Goal: Task Accomplishment & Management: Use online tool/utility

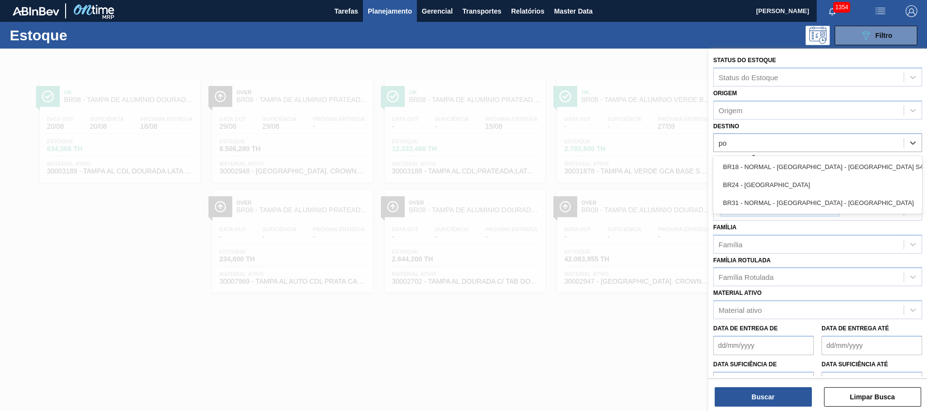
type input "pon"
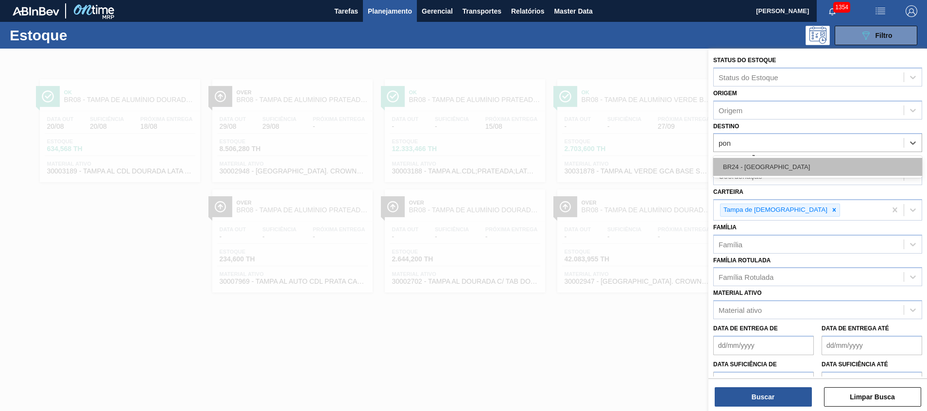
click at [738, 163] on div "BR24 - Ponta Grossa" at bounding box center [817, 167] width 209 height 18
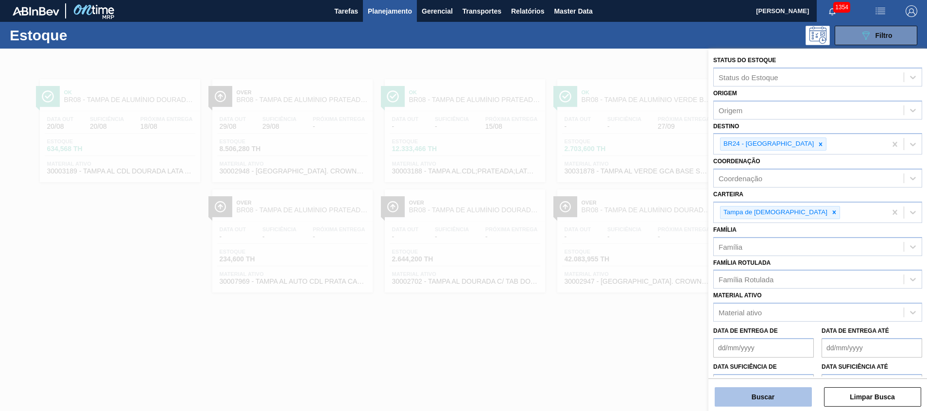
click at [732, 395] on button "Buscar" at bounding box center [762, 396] width 97 height 19
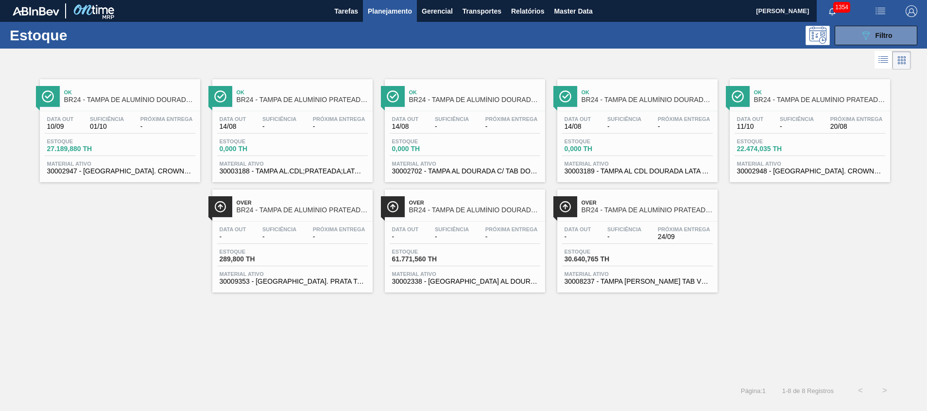
click at [641, 250] on div "Estoque 30.640,765 TH" at bounding box center [637, 257] width 151 height 17
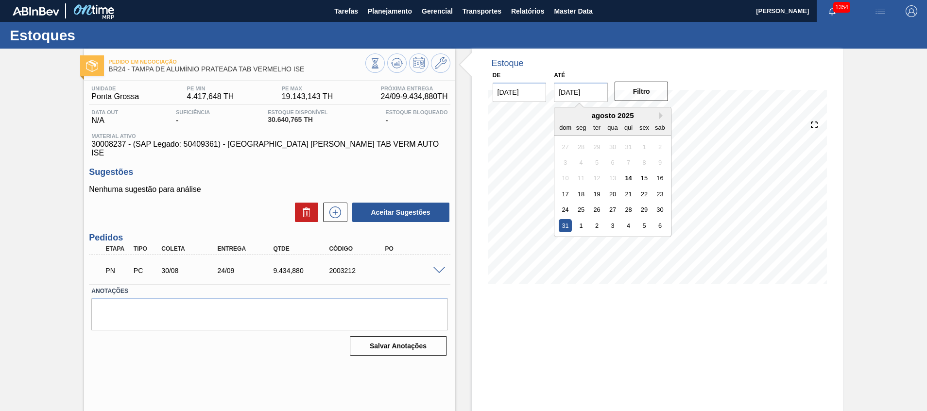
click at [591, 98] on input "31/08/2025" at bounding box center [581, 92] width 54 height 19
drag, startPoint x: 658, startPoint y: 116, endPoint x: 663, endPoint y: 115, distance: 5.4
click at [663, 115] on div "Next Month agosto 2025 dom seg ter qua qui sex sab 27 28 29 30 31 1 2 3 4 5 6 7…" at bounding box center [613, 172] width 118 height 130
click at [663, 115] on button "Next Month" at bounding box center [662, 115] width 7 height 7
click at [594, 204] on div "30" at bounding box center [596, 209] width 13 height 13
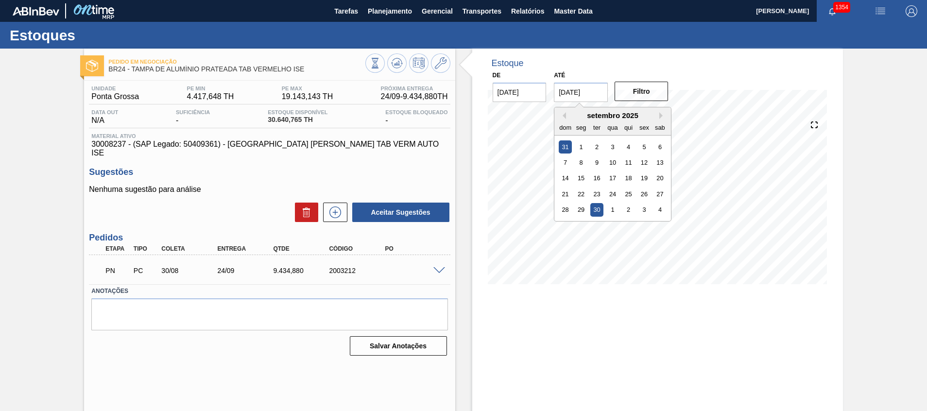
type input "[DATE]"
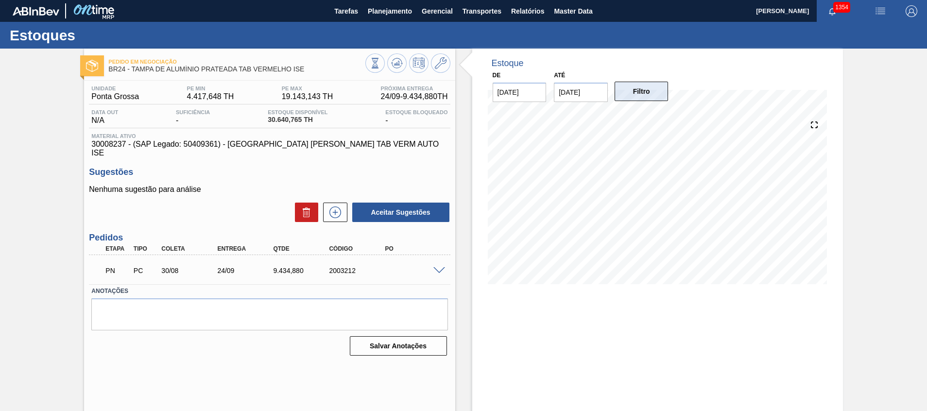
click at [645, 94] on button "Filtro" at bounding box center [641, 91] width 54 height 19
click at [378, 17] on span "Planejamento" at bounding box center [390, 11] width 44 height 12
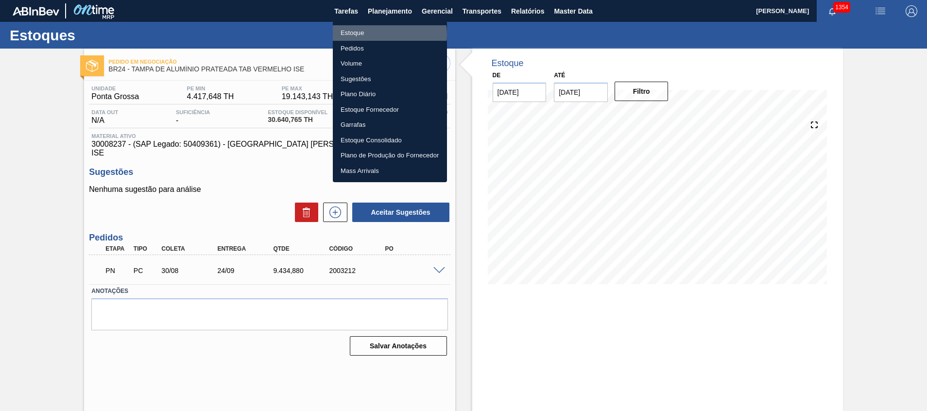
click at [384, 34] on li "Estoque" at bounding box center [390, 33] width 114 height 16
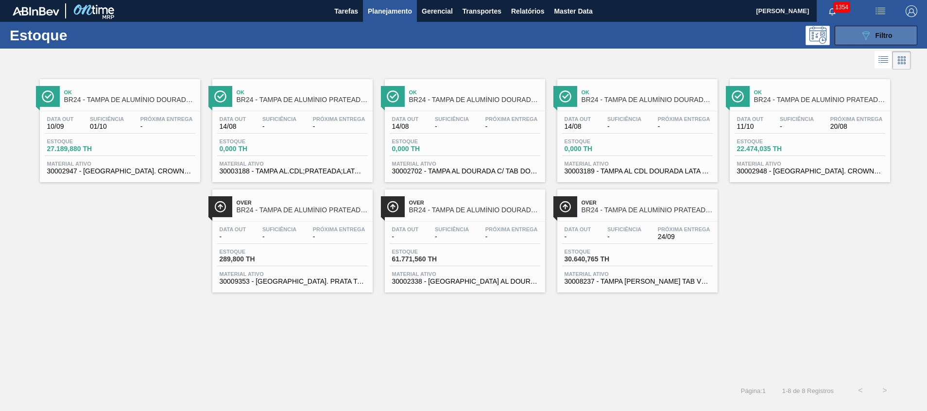
click at [841, 32] on button "089F7B8B-B2A5-4AFE-B5C0-19BA573D28AC Filtro" at bounding box center [875, 35] width 83 height 19
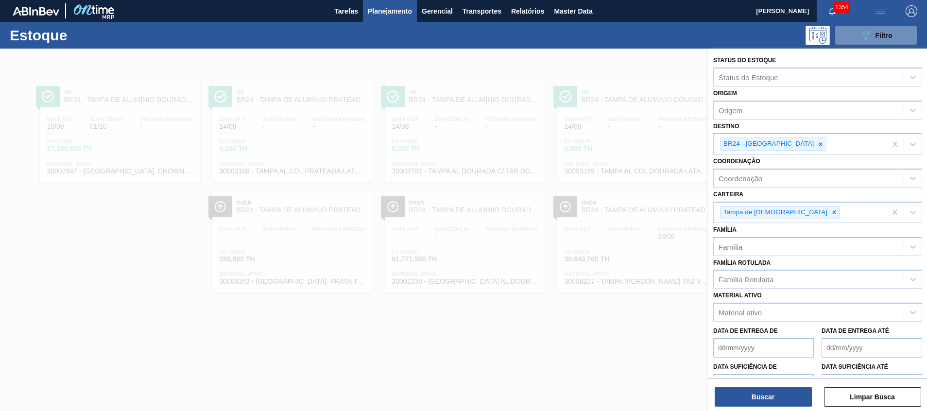
click at [466, 192] on div at bounding box center [463, 254] width 927 height 411
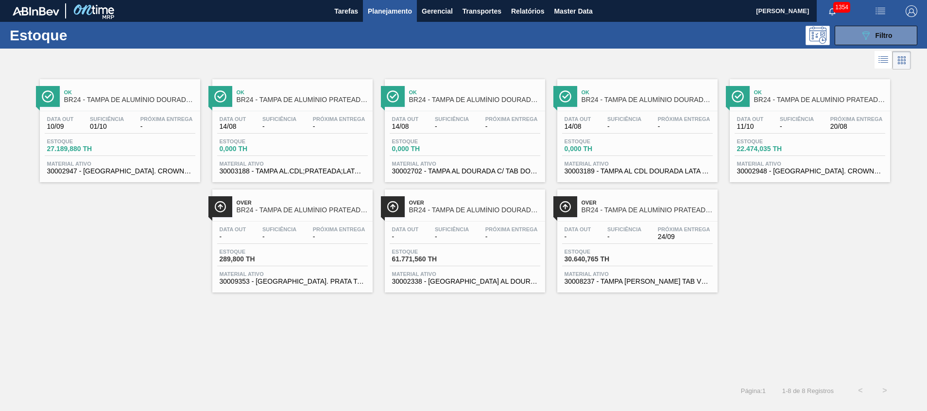
click at [785, 164] on span "Material ativo" at bounding box center [810, 164] width 146 height 6
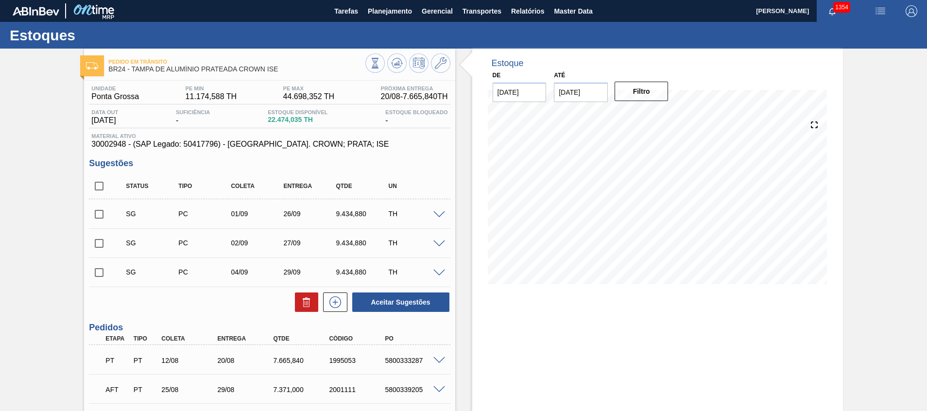
click at [96, 181] on input "checkbox" at bounding box center [99, 186] width 20 height 20
checkbox input "true"
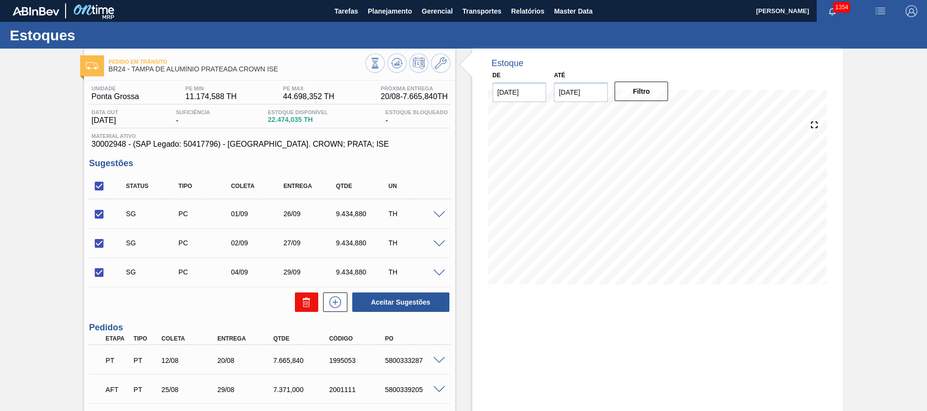
click at [0, 0] on icon at bounding box center [0, 0] width 0 height 0
checkbox input "false"
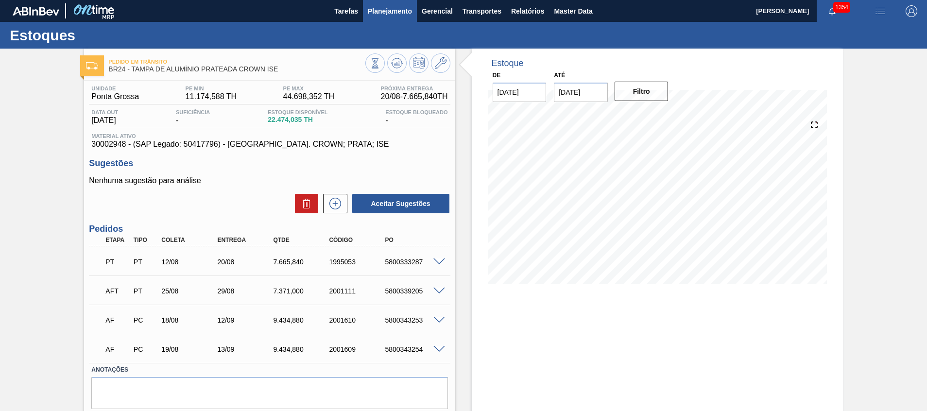
click at [390, 9] on span "Planejamento" at bounding box center [390, 11] width 44 height 12
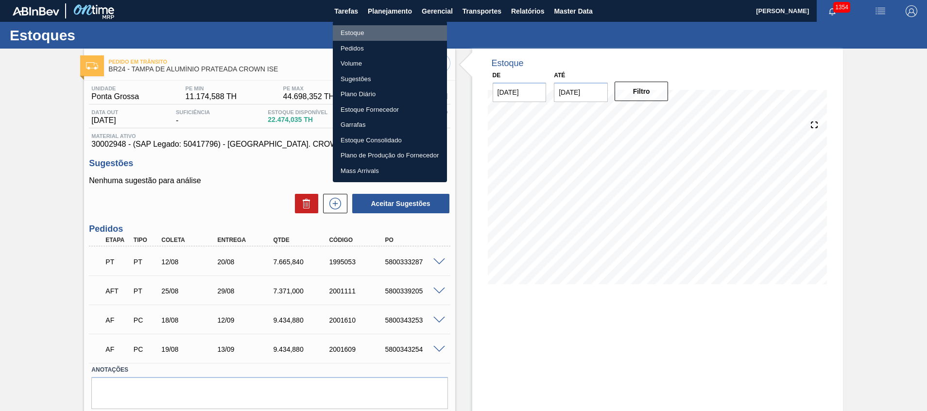
click at [390, 29] on li "Estoque" at bounding box center [390, 33] width 114 height 16
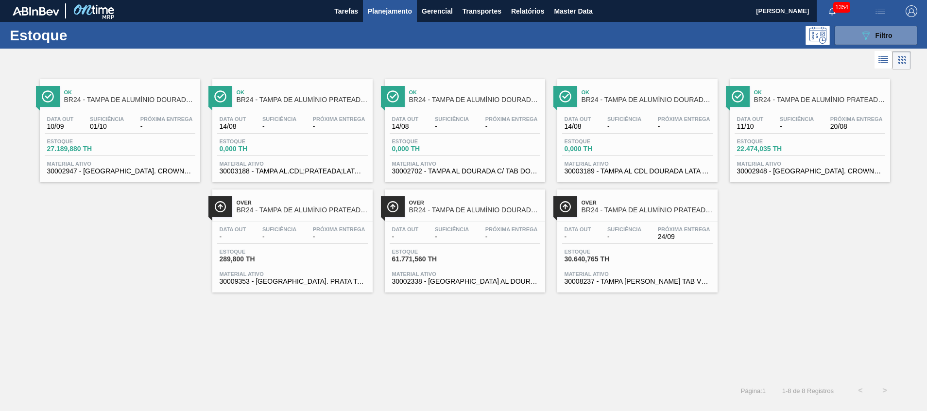
click at [859, 24] on div "Estoque 089F7B8B-B2A5-4AFE-B5C0-19BA573D28AC Filtro" at bounding box center [463, 35] width 927 height 27
drag, startPoint x: 885, startPoint y: 25, endPoint x: 874, endPoint y: 38, distance: 16.9
click at [883, 27] on button "089F7B8B-B2A5-4AFE-B5C0-19BA573D28AC Filtro" at bounding box center [875, 35] width 83 height 19
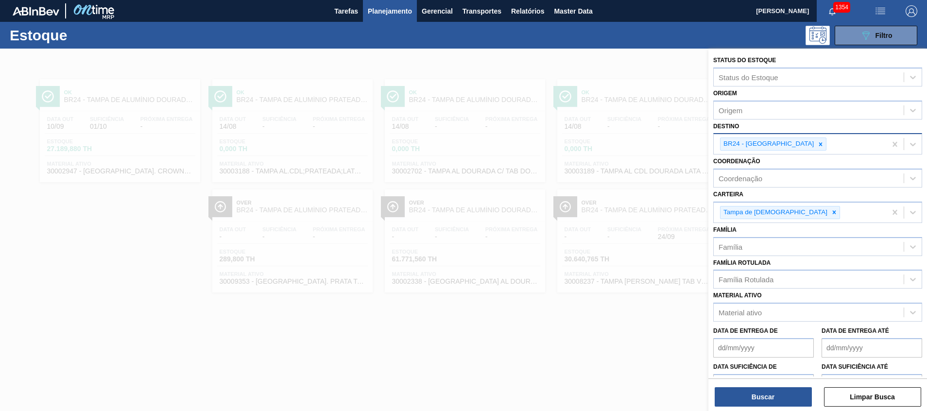
click at [817, 144] on icon at bounding box center [820, 144] width 7 height 7
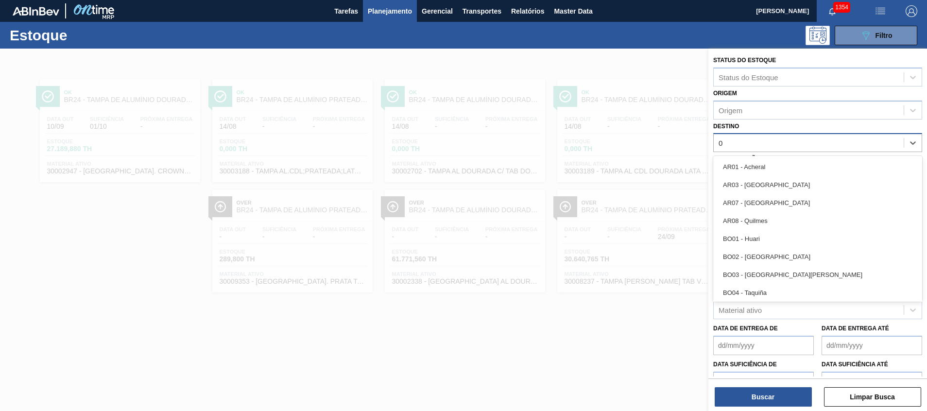
type input "03"
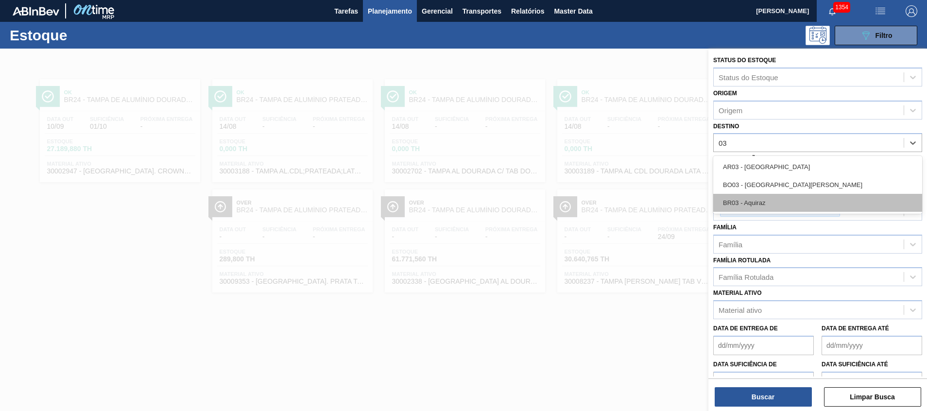
click at [758, 202] on div "BR03 - Aquiraz" at bounding box center [817, 203] width 209 height 18
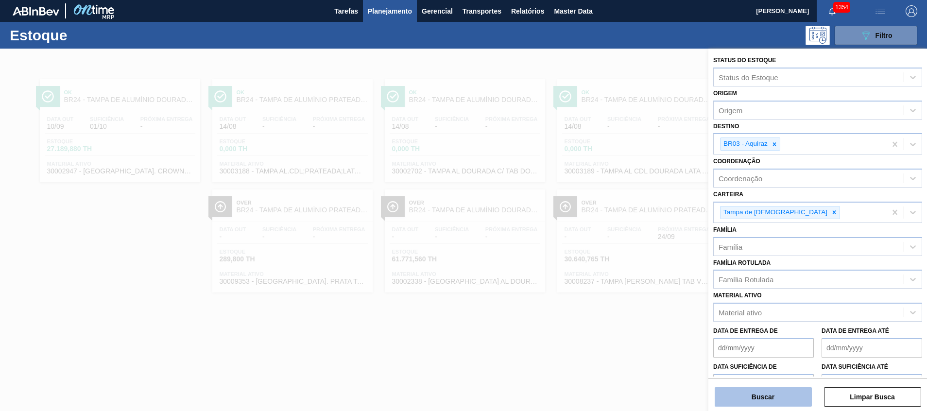
click at [734, 388] on button "Buscar" at bounding box center [762, 396] width 97 height 19
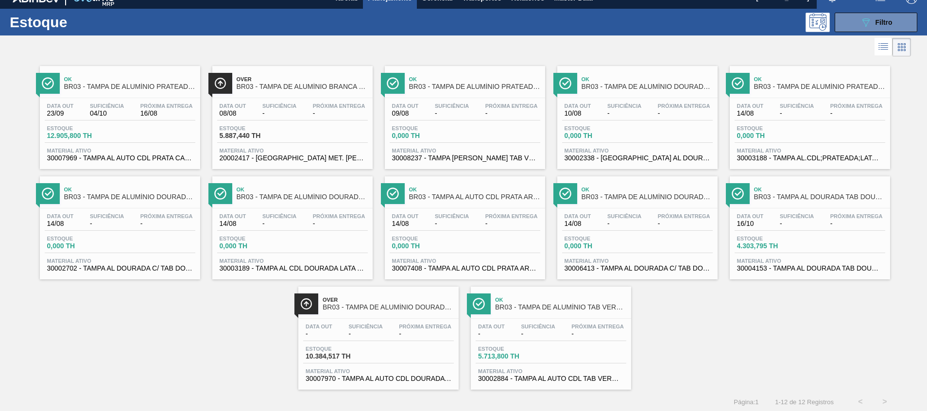
scroll to position [16, 0]
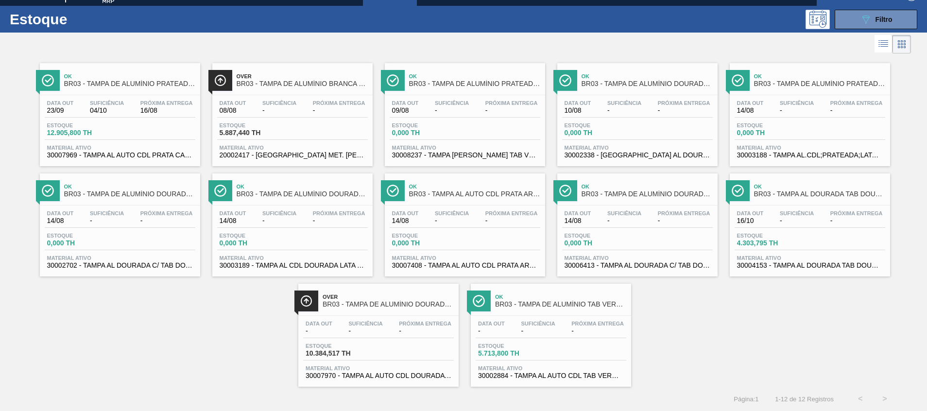
drag, startPoint x: 398, startPoint y: 374, endPoint x: 158, endPoint y: 299, distance: 250.8
click at [158, 299] on div "Ok BR03 - TAMPA DE ALUMÍNIO PRATEADA CANPACK CDL Data out 23/09 Suficiência 04/…" at bounding box center [463, 221] width 927 height 331
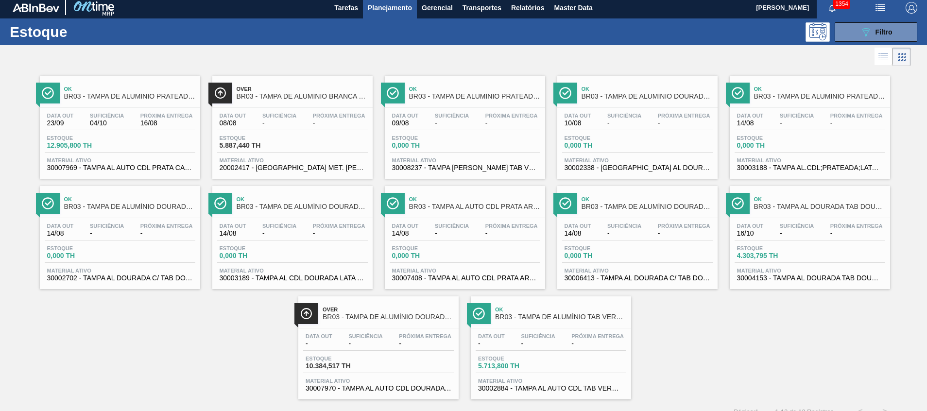
scroll to position [0, 0]
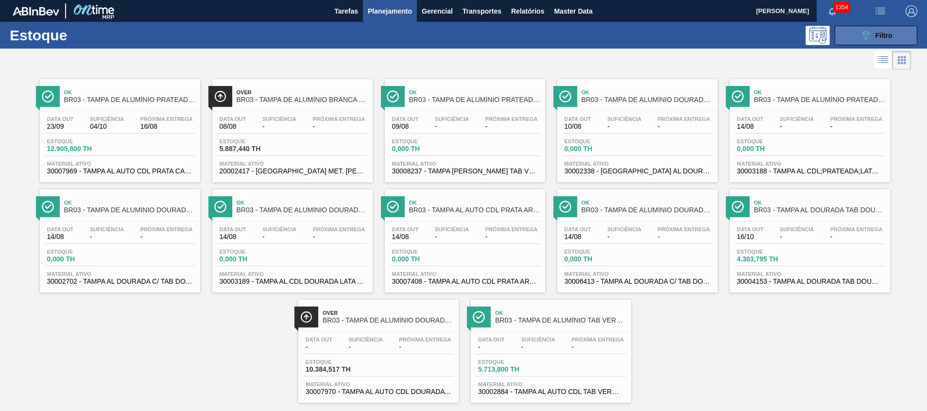
click at [848, 42] on button "089F7B8B-B2A5-4AFE-B5C0-19BA573D28AC Filtro" at bounding box center [875, 35] width 83 height 19
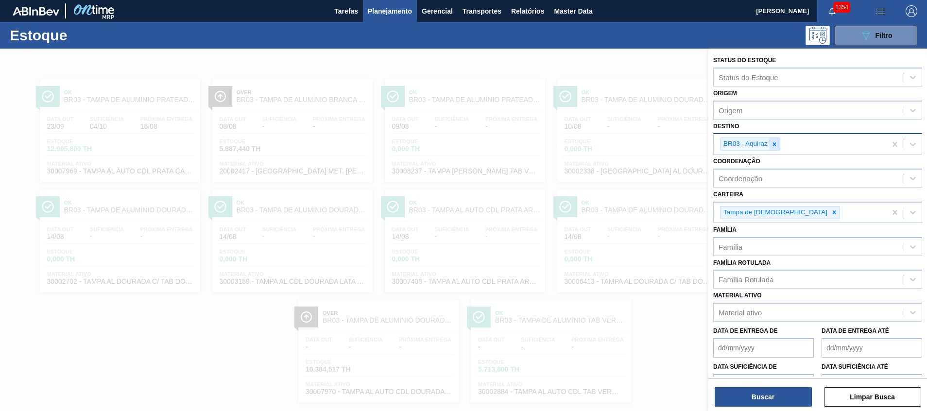
click at [776, 141] on icon at bounding box center [774, 144] width 7 height 7
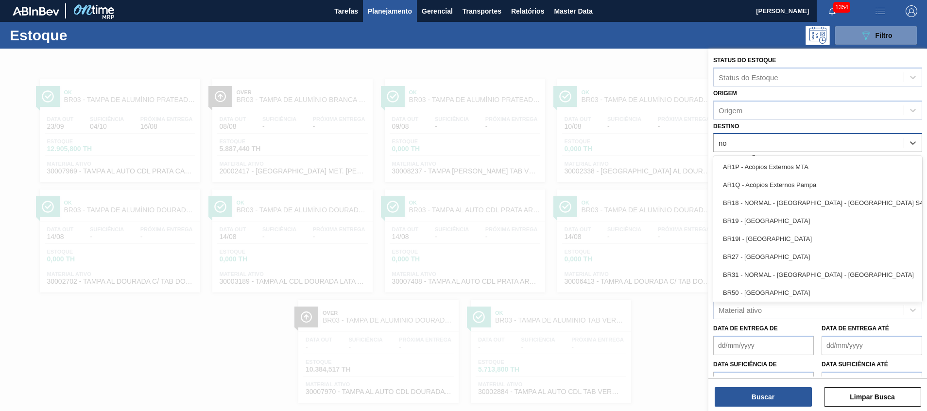
type input "nov"
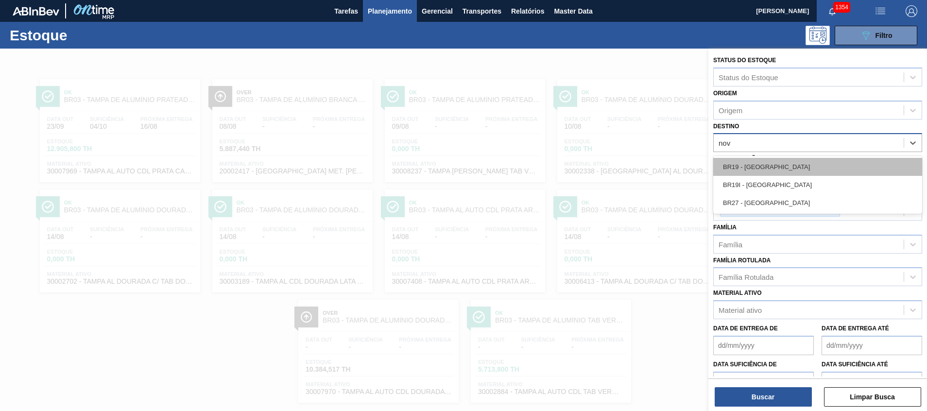
click at [814, 174] on div "BR19 - Nova Rio" at bounding box center [817, 167] width 209 height 18
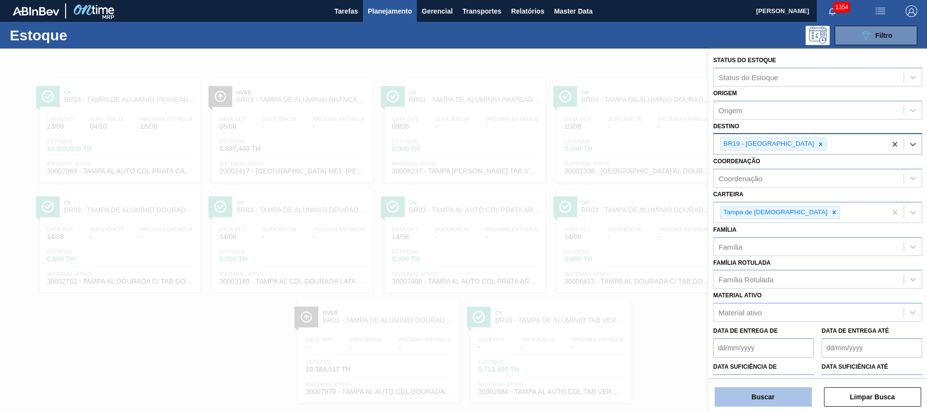
click at [753, 395] on button "Buscar" at bounding box center [762, 396] width 97 height 19
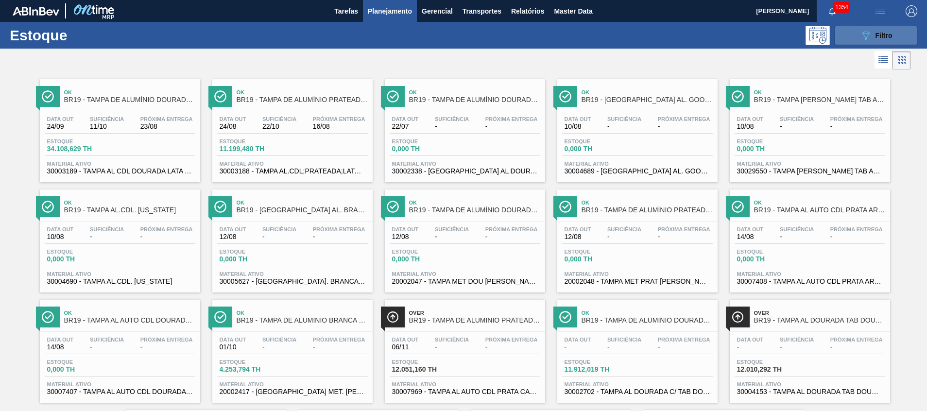
click at [851, 32] on button "089F7B8B-B2A5-4AFE-B5C0-19BA573D28AC Filtro" at bounding box center [875, 35] width 83 height 19
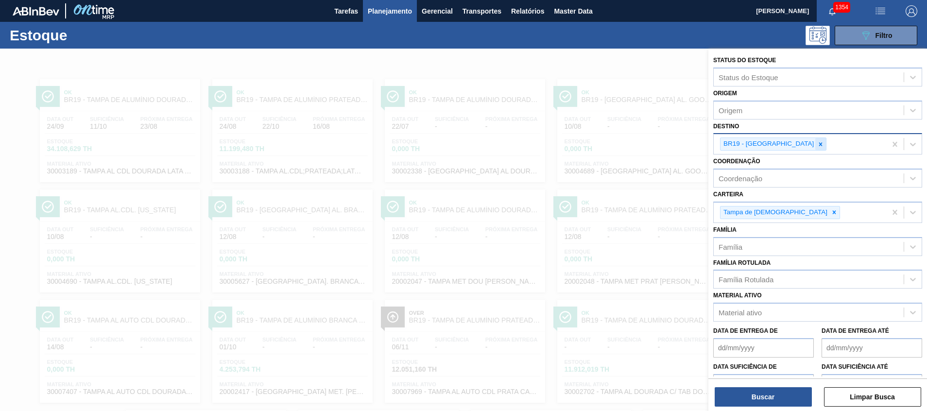
click at [815, 145] on div at bounding box center [820, 144] width 11 height 12
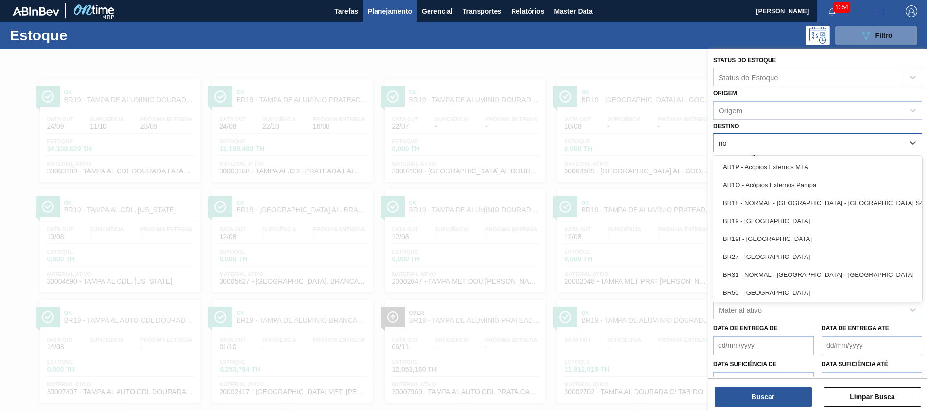
type input "nov"
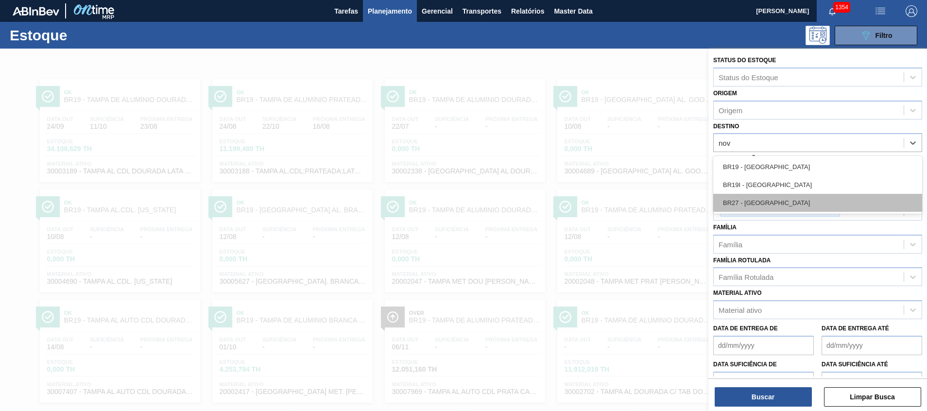
click at [792, 207] on div "BR27 - [GEOGRAPHIC_DATA]" at bounding box center [817, 203] width 209 height 18
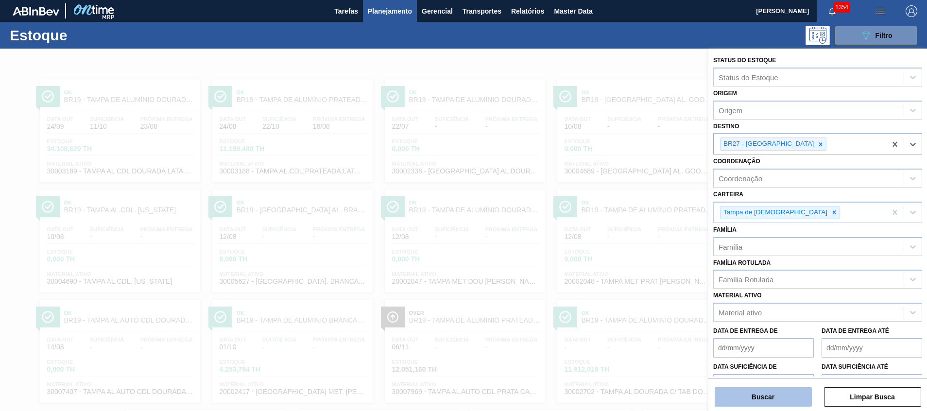
click at [737, 393] on button "Buscar" at bounding box center [762, 396] width 97 height 19
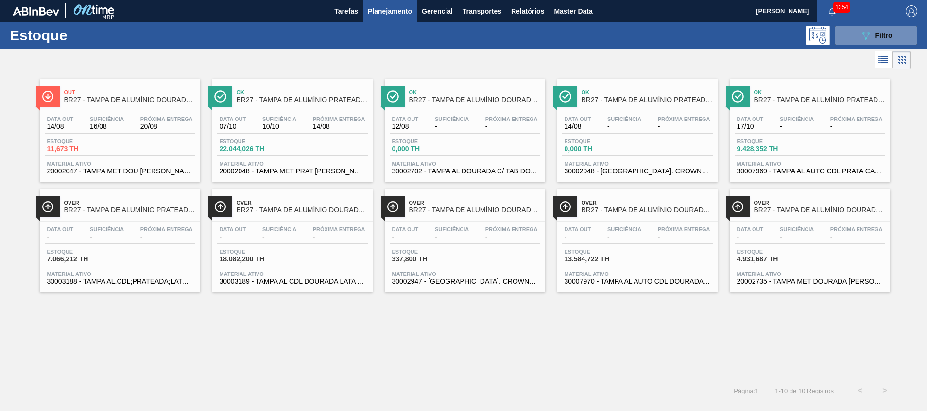
click at [851, 38] on button "089F7B8B-B2A5-4AFE-B5C0-19BA573D28AC Filtro" at bounding box center [875, 35] width 83 height 19
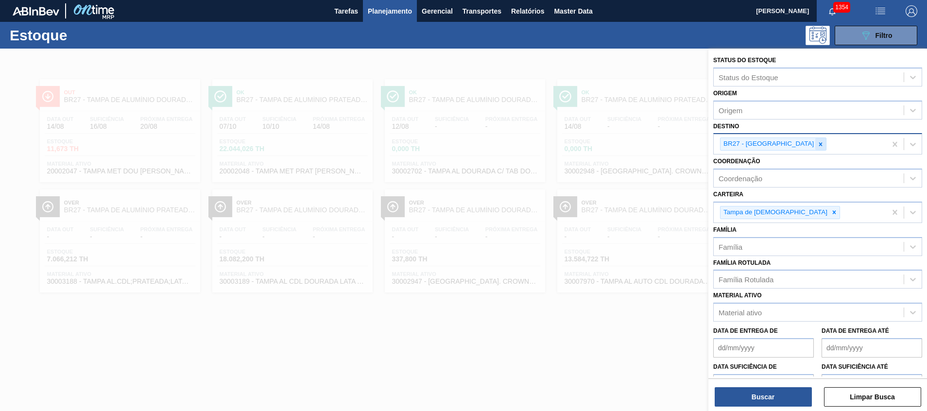
click at [817, 146] on icon at bounding box center [820, 144] width 7 height 7
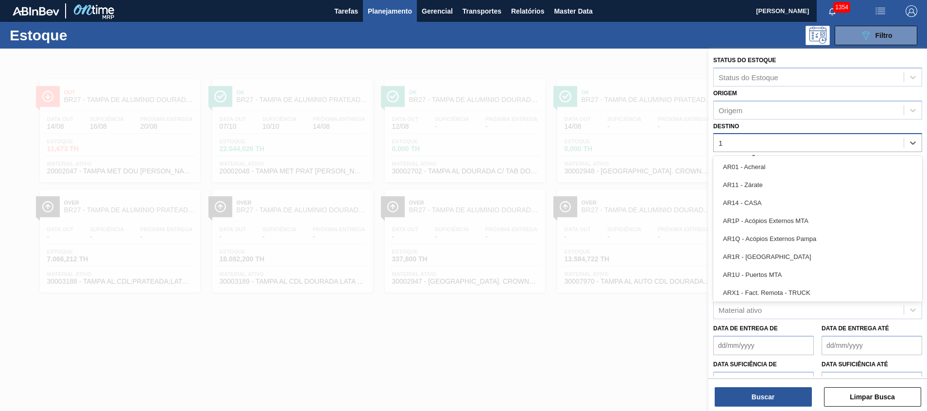
type input "18"
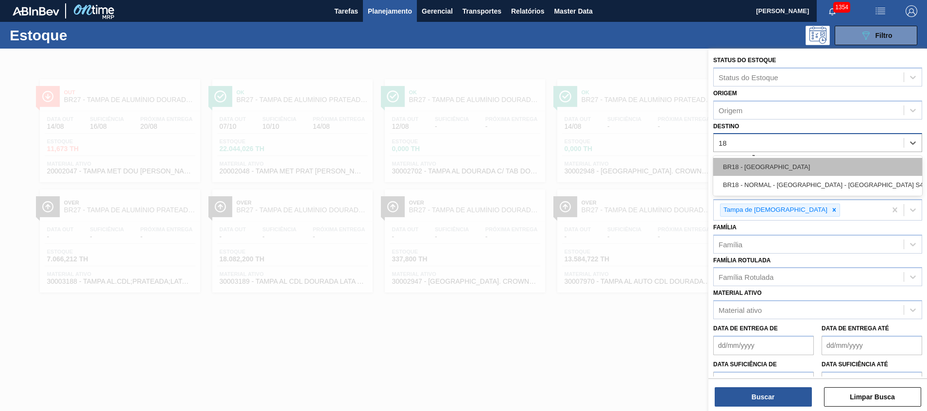
click at [778, 163] on div "BR18 - Pernambuco" at bounding box center [817, 167] width 209 height 18
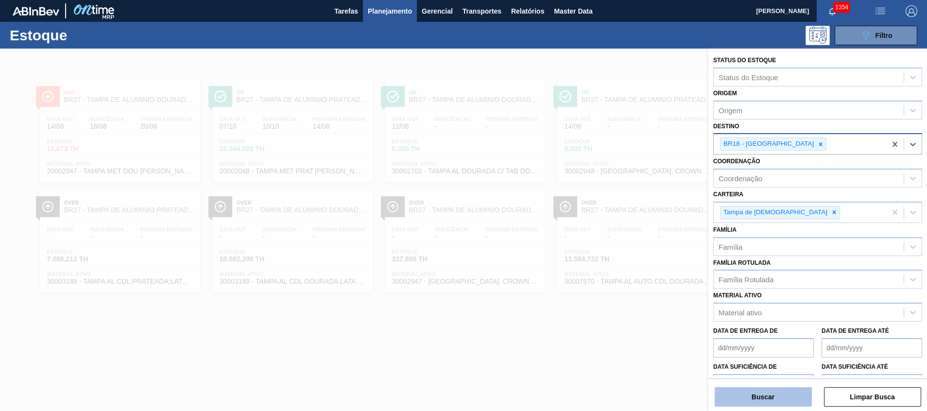
click at [751, 397] on button "Buscar" at bounding box center [762, 396] width 97 height 19
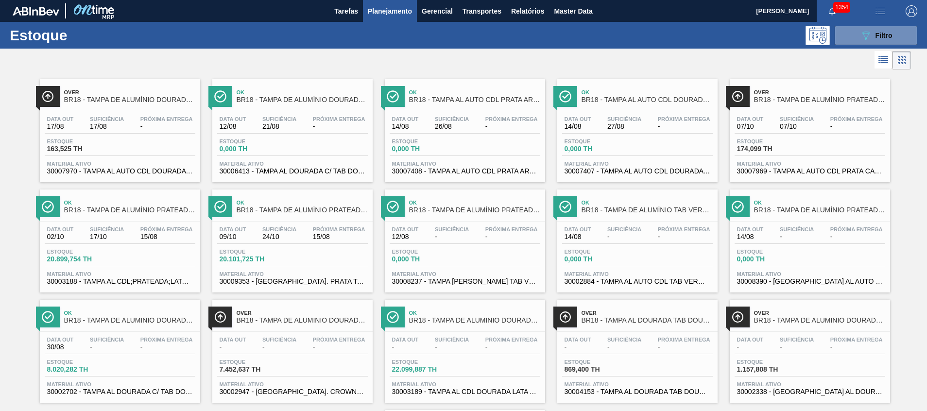
drag, startPoint x: 854, startPoint y: 29, endPoint x: 831, endPoint y: 95, distance: 70.3
click at [854, 29] on button "089F7B8B-B2A5-4AFE-B5C0-19BA573D28AC Filtro" at bounding box center [875, 35] width 83 height 19
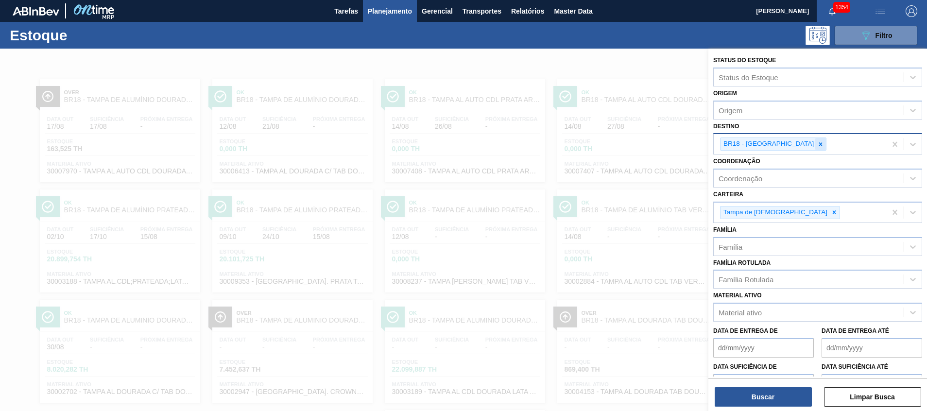
click at [817, 147] on icon at bounding box center [820, 144] width 7 height 7
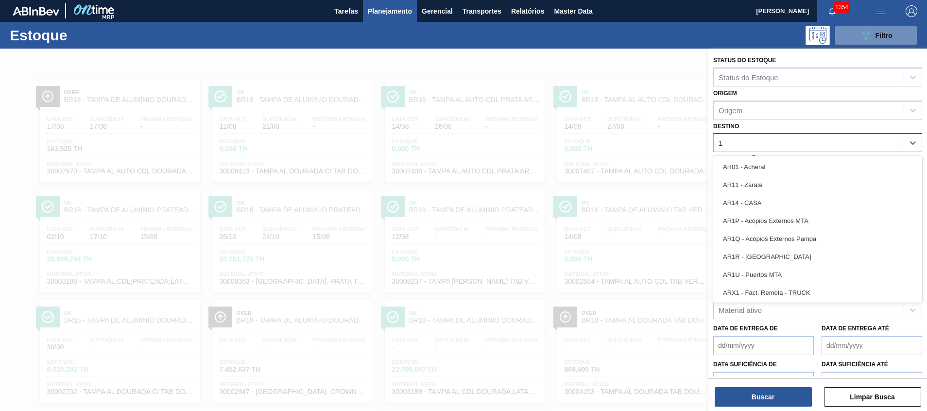
type input "11"
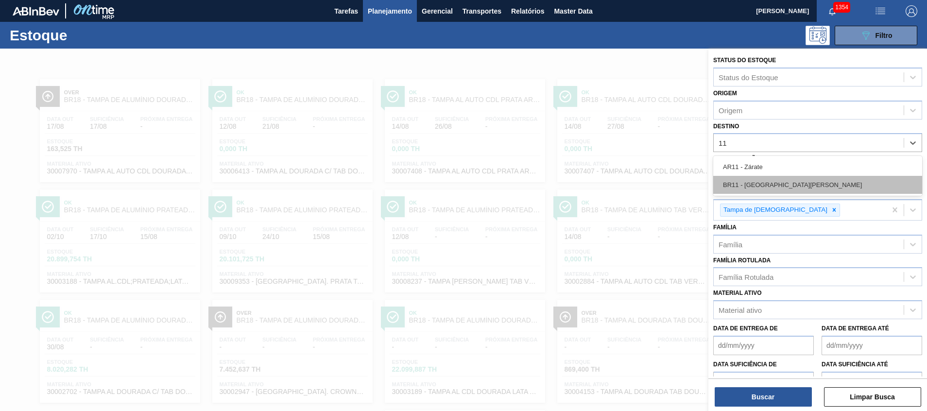
click at [739, 191] on div "BR11 - São Luís" at bounding box center [817, 185] width 209 height 18
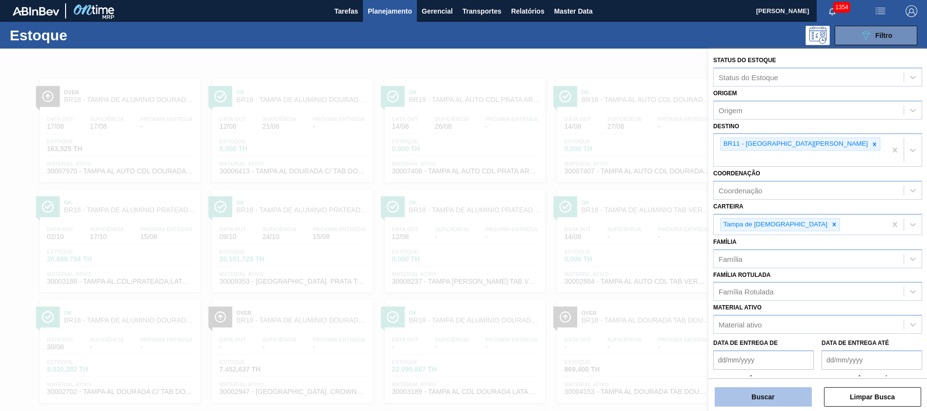
click at [738, 399] on button "Buscar" at bounding box center [762, 396] width 97 height 19
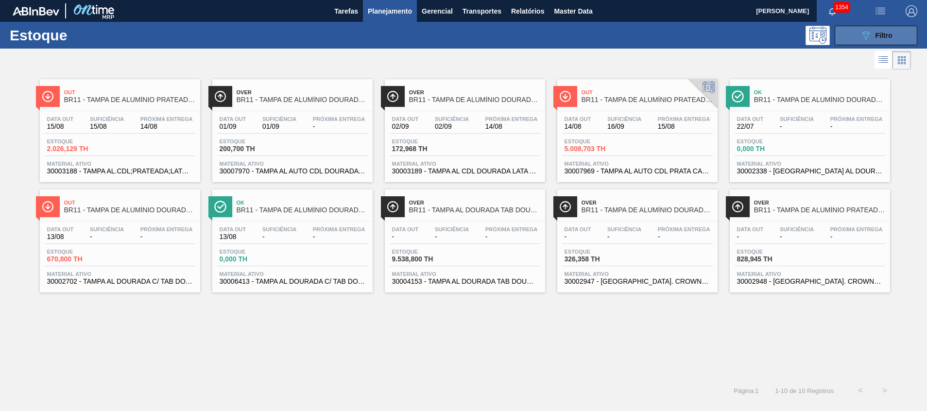
click at [853, 34] on button "089F7B8B-B2A5-4AFE-B5C0-19BA573D28AC Filtro" at bounding box center [875, 35] width 83 height 19
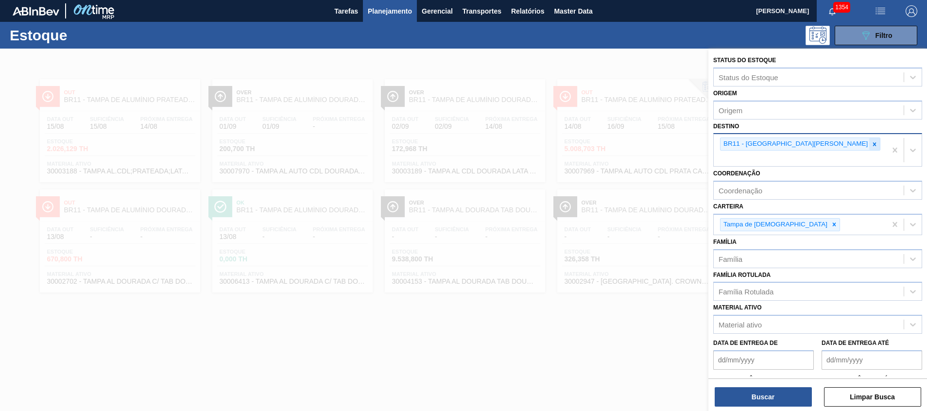
click at [869, 140] on div at bounding box center [874, 144] width 11 height 12
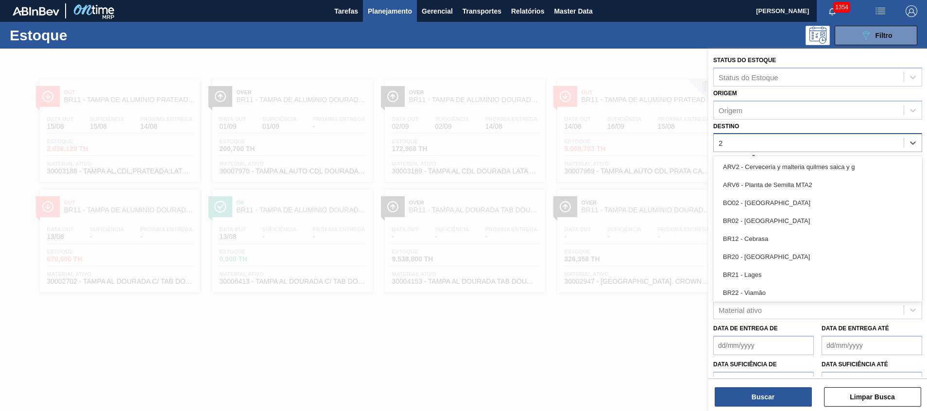
type input "26"
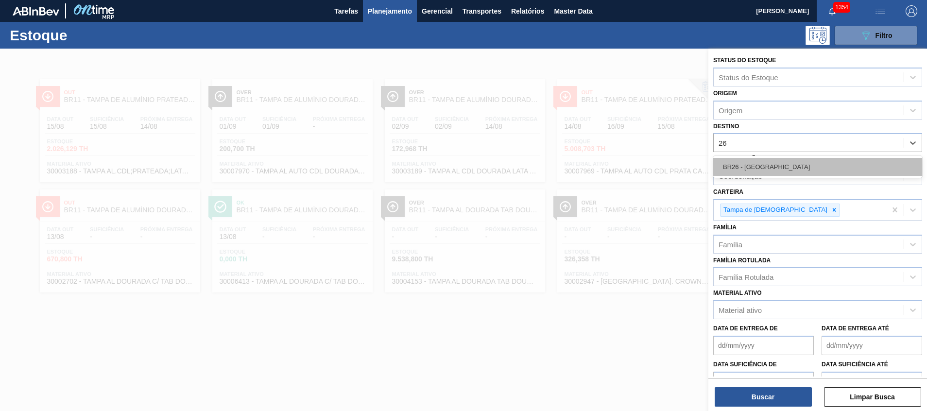
click at [782, 162] on div "BR26 - [GEOGRAPHIC_DATA]" at bounding box center [817, 167] width 209 height 18
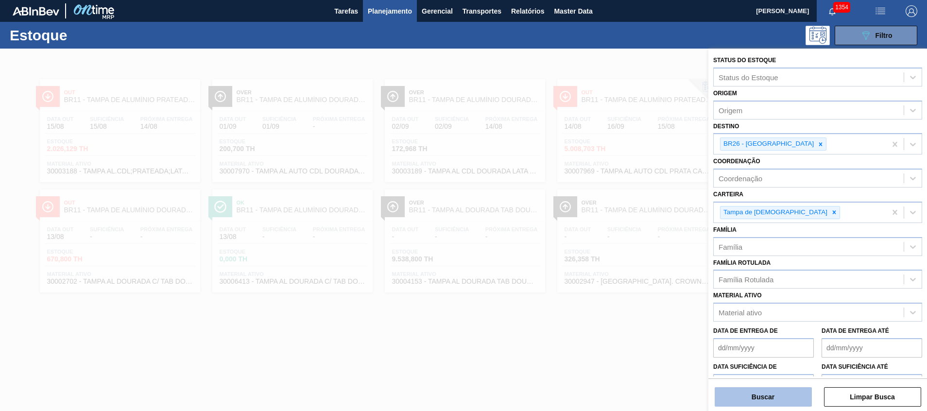
click at [776, 391] on button "Buscar" at bounding box center [762, 396] width 97 height 19
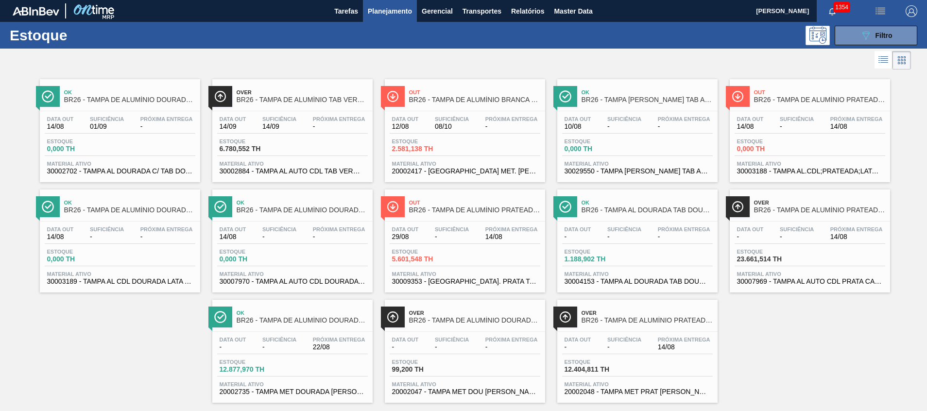
click at [789, 215] on div "Over BR26 - TAMPA DE ALUMÍNIO PRATEADA CANPACK CDL" at bounding box center [819, 207] width 131 height 22
click at [686, 279] on span "30004153 - TAMPA AL DOURADA TAB DOURADO CDL CANPACK" at bounding box center [637, 281] width 146 height 7
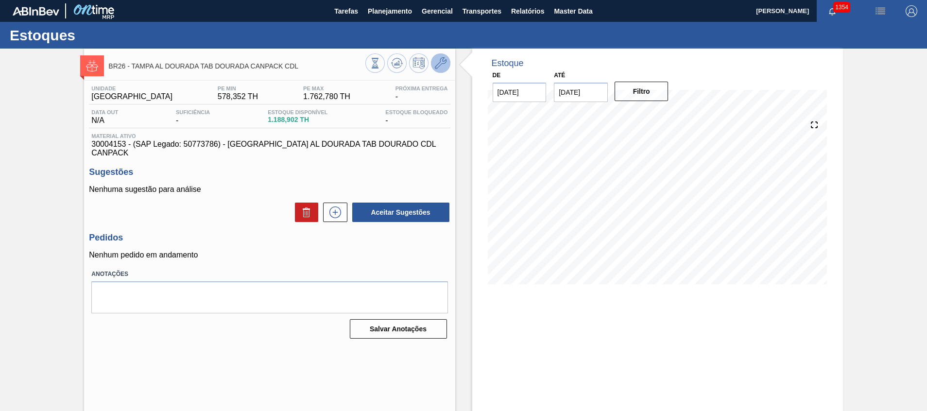
click at [441, 64] on icon at bounding box center [441, 63] width 12 height 12
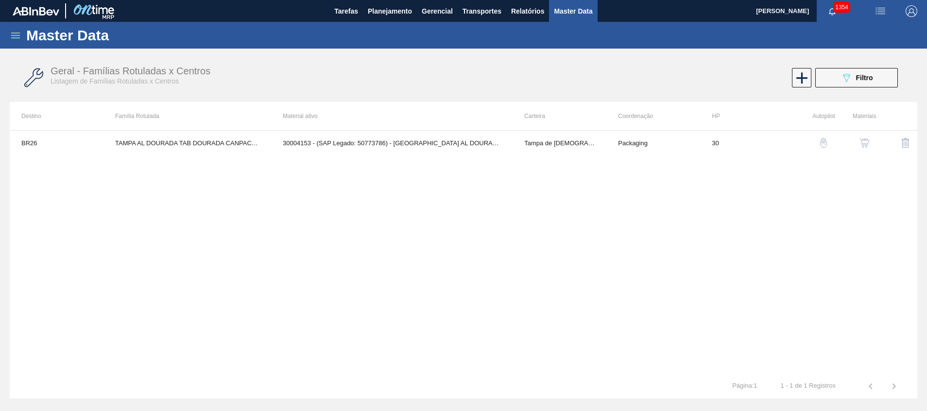
click at [865, 139] on img "button" at bounding box center [864, 143] width 10 height 10
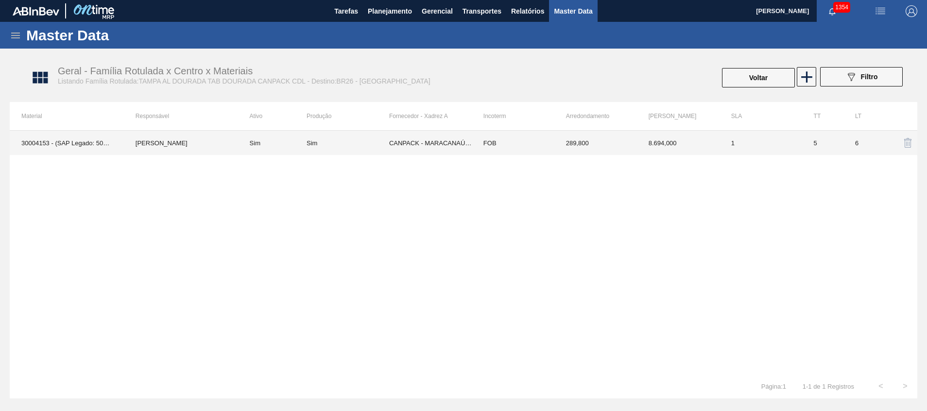
click at [387, 139] on div "Sim" at bounding box center [347, 142] width 83 height 7
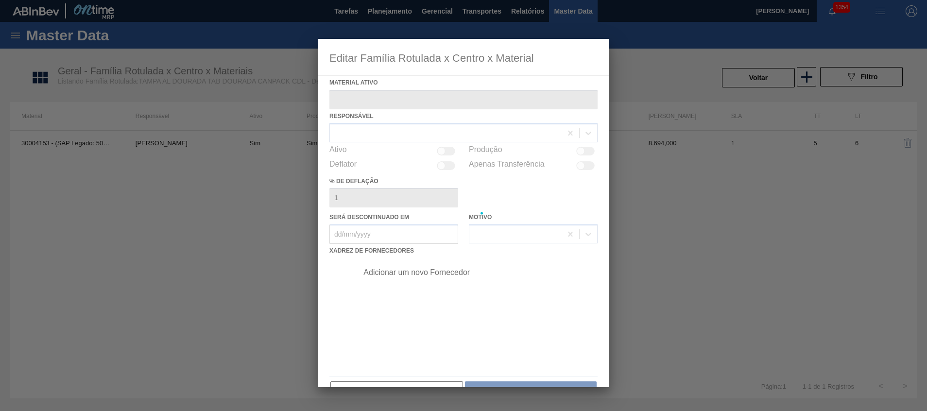
type ativo "30004153 - (SAP Legado: 50773786) - TAMPA AL DOURADA TAB DOURADO CDL CANPACK"
checkbox input "true"
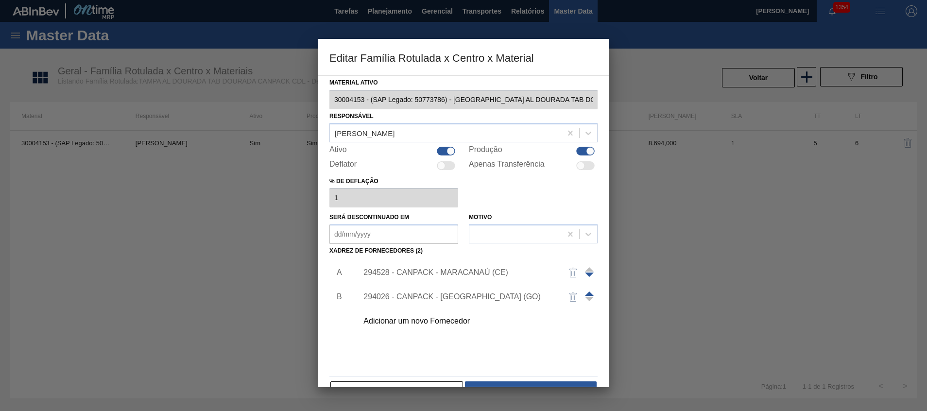
scroll to position [27, 0]
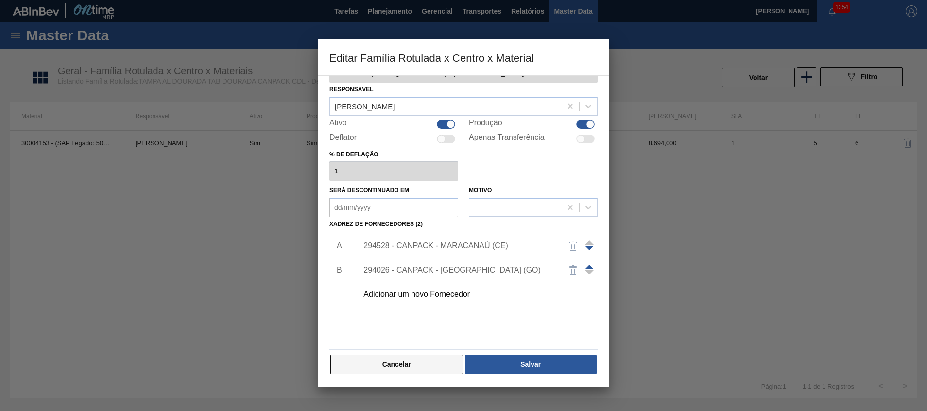
click at [396, 369] on button "Cancelar" at bounding box center [396, 363] width 133 height 19
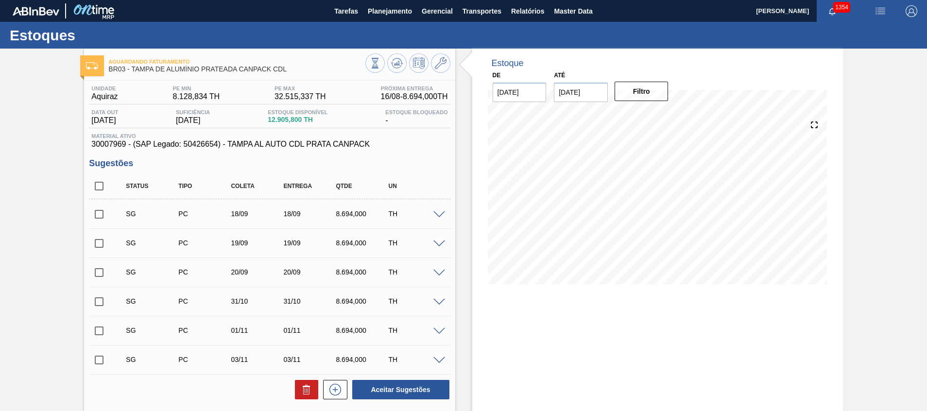
scroll to position [73, 0]
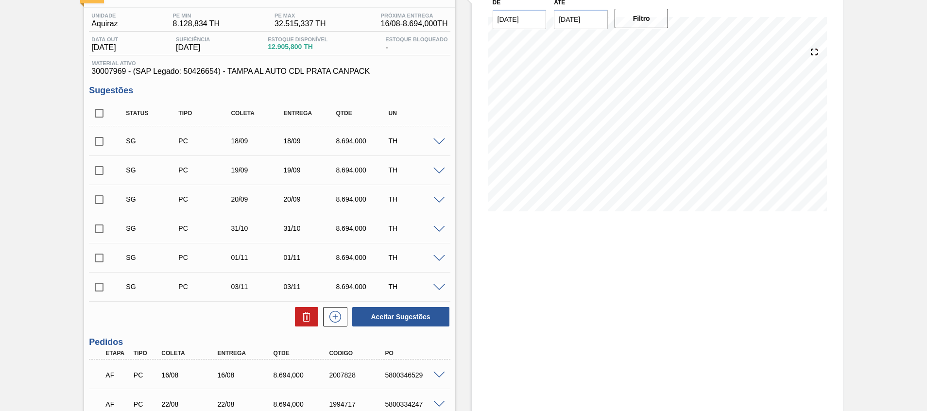
click at [103, 139] on input "checkbox" at bounding box center [99, 141] width 20 height 20
checkbox input "true"
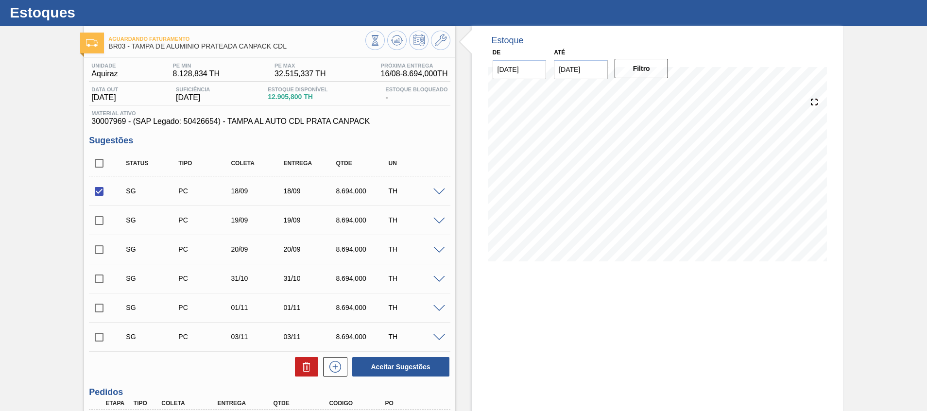
scroll to position [0, 0]
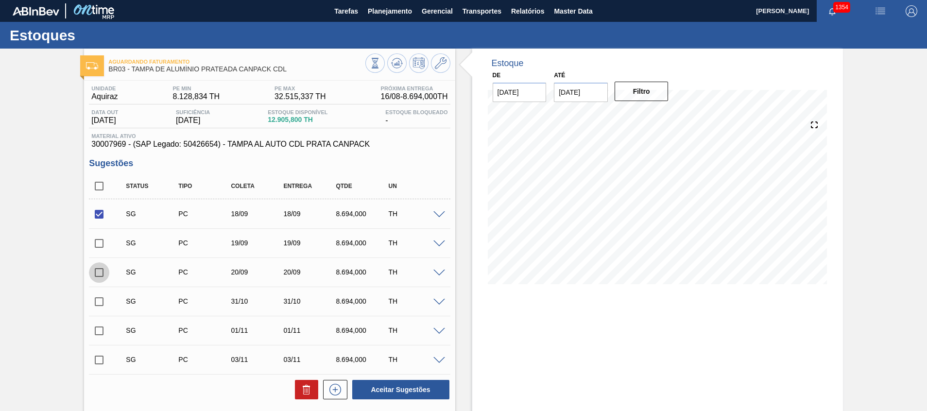
click at [98, 271] on input "checkbox" at bounding box center [99, 272] width 20 height 20
checkbox input "true"
click at [384, 395] on button "Aceitar Sugestões" at bounding box center [400, 389] width 97 height 19
checkbox input "false"
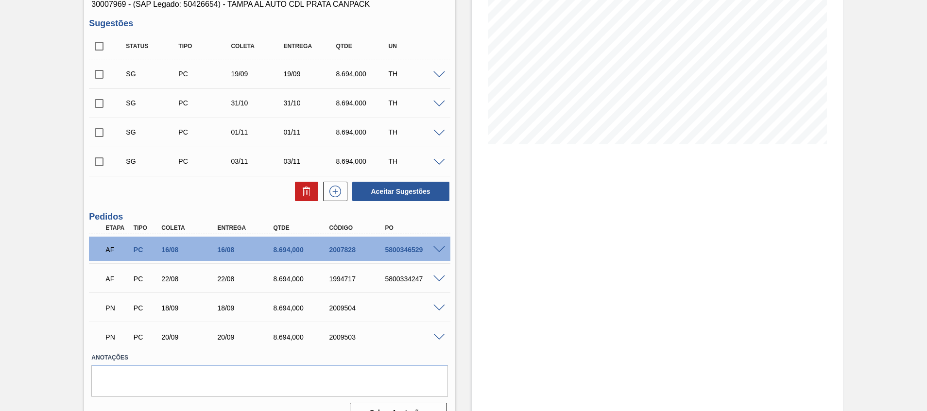
scroll to position [67, 0]
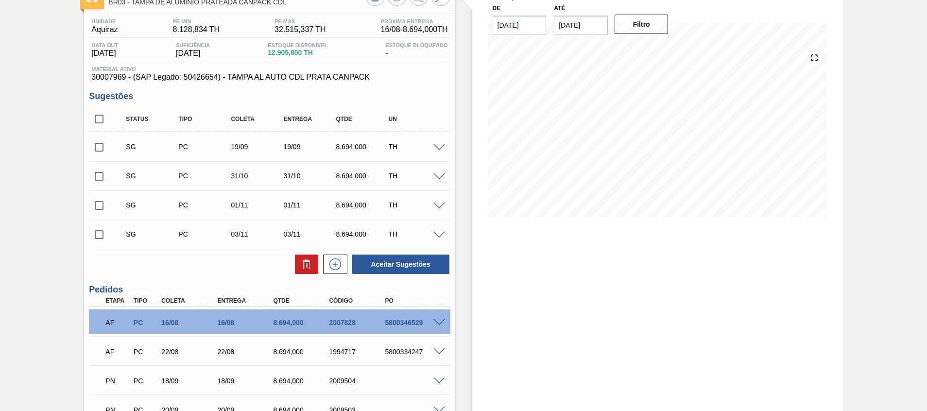
click at [103, 114] on input "checkbox" at bounding box center [99, 119] width 20 height 20
checkbox input "true"
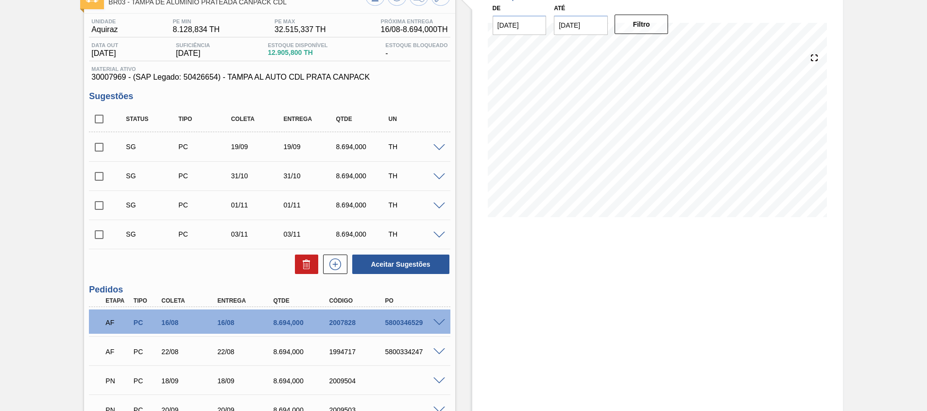
checkbox input "true"
click at [301, 268] on icon at bounding box center [307, 264] width 12 height 12
checkbox input "false"
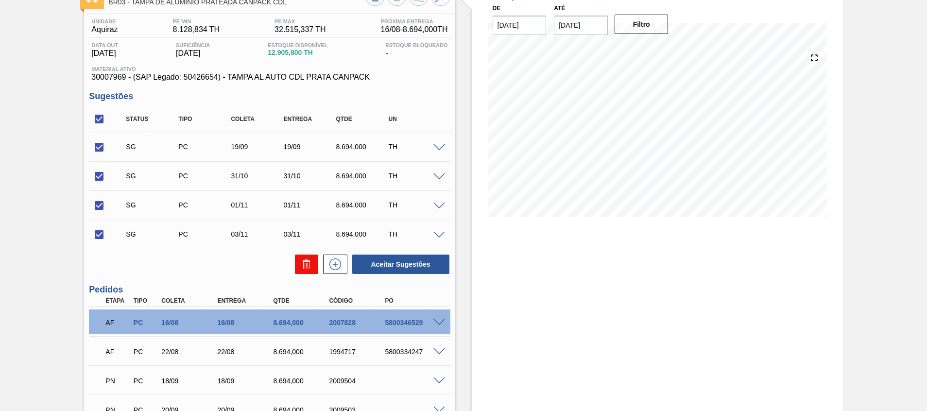
checkbox input "false"
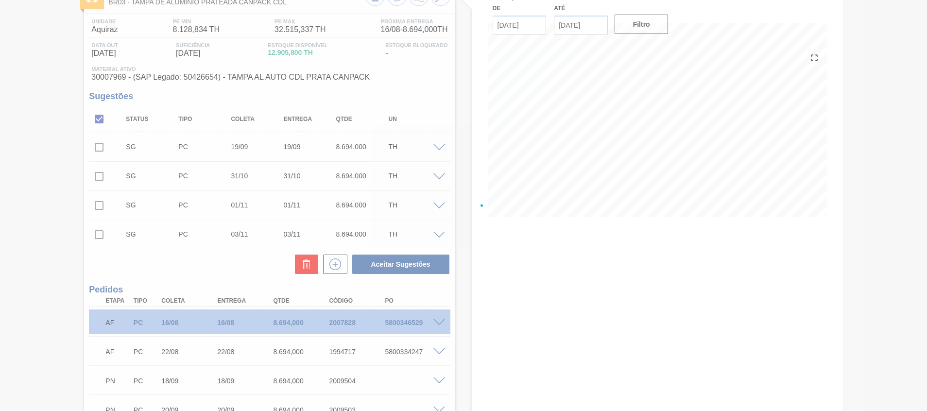
scroll to position [32, 0]
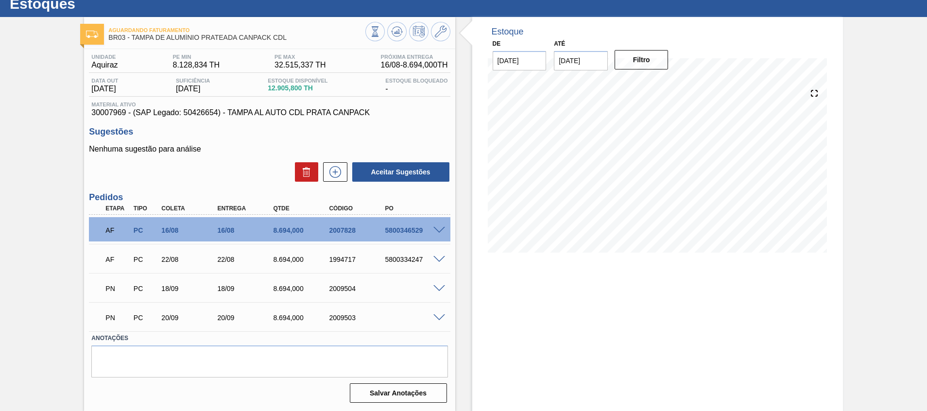
click at [599, 60] on input "[DATE]" at bounding box center [581, 60] width 54 height 19
click at [599, 60] on input "30/09/2025" at bounding box center [581, 60] width 54 height 19
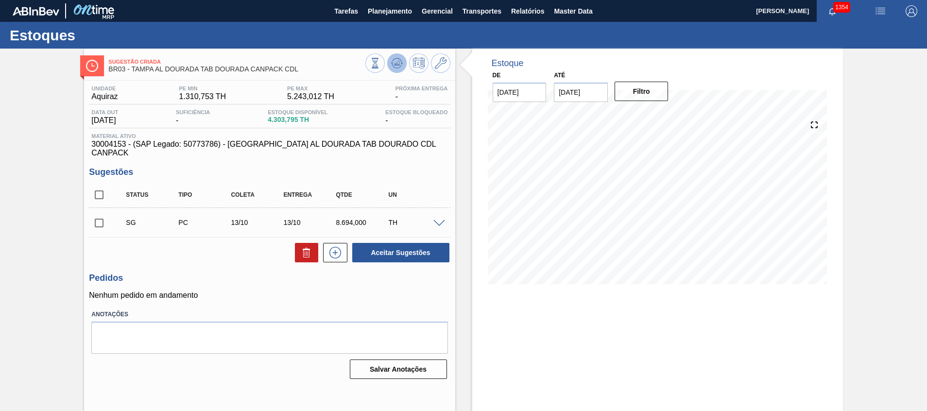
click at [393, 64] on icon at bounding box center [396, 63] width 6 height 4
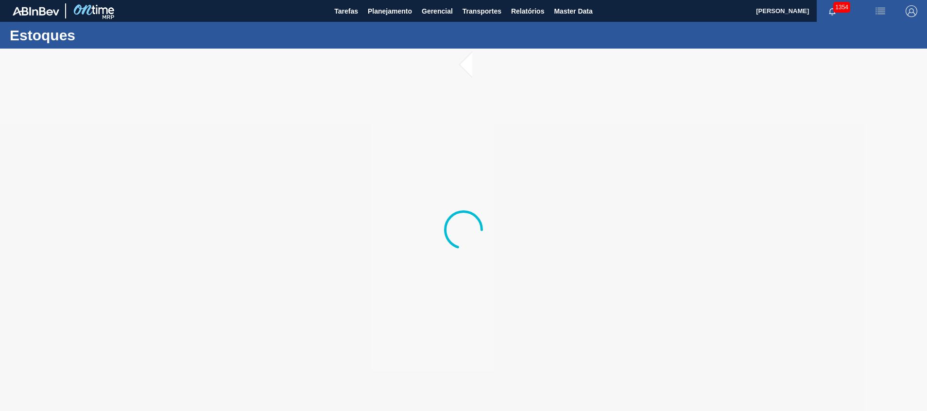
drag, startPoint x: 840, startPoint y: 0, endPoint x: 774, endPoint y: 137, distance: 152.2
click at [774, 137] on div at bounding box center [463, 230] width 927 height 362
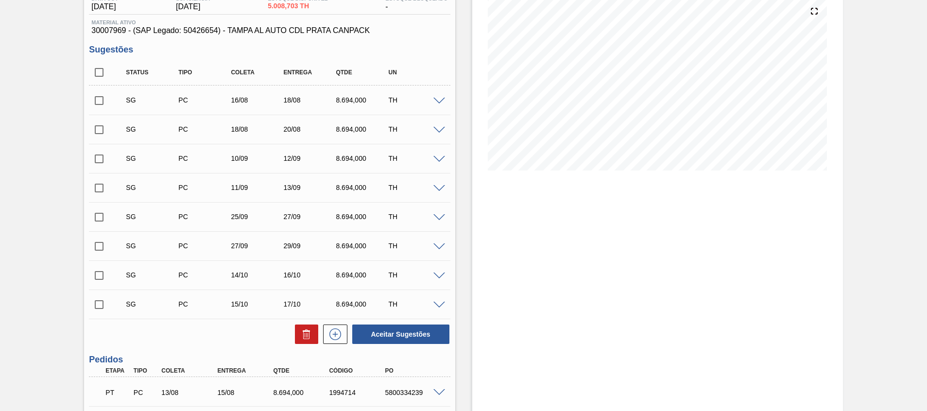
scroll to position [28, 0]
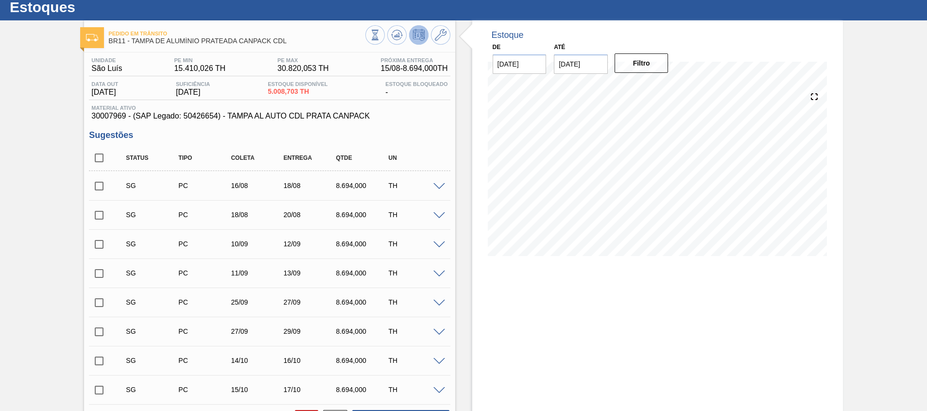
click at [100, 176] on input "checkbox" at bounding box center [99, 186] width 20 height 20
checkbox input "true"
click at [100, 212] on input "checkbox" at bounding box center [99, 215] width 20 height 20
checkbox input "true"
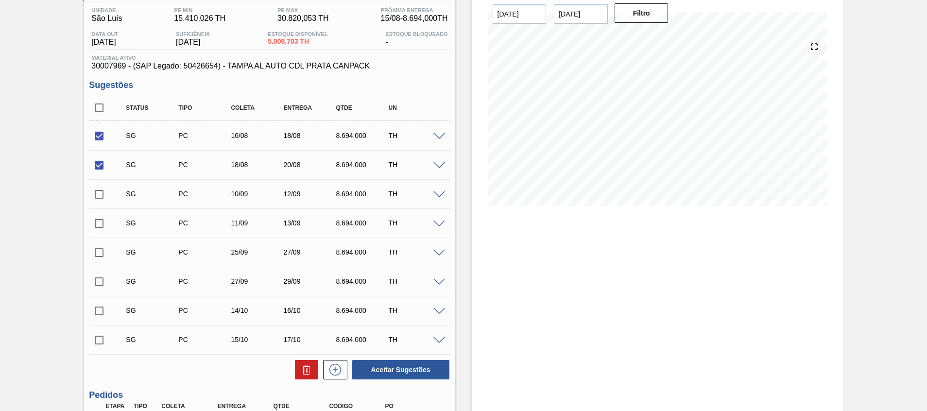
scroll to position [101, 0]
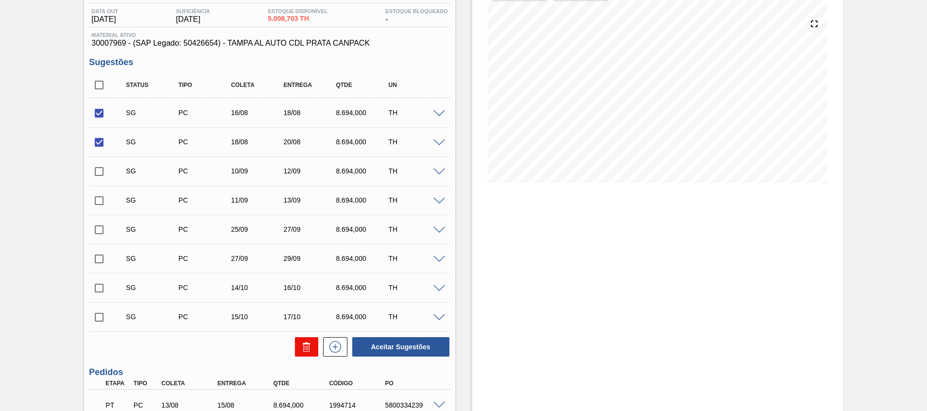
click at [309, 348] on icon at bounding box center [307, 347] width 12 height 12
checkbox input "false"
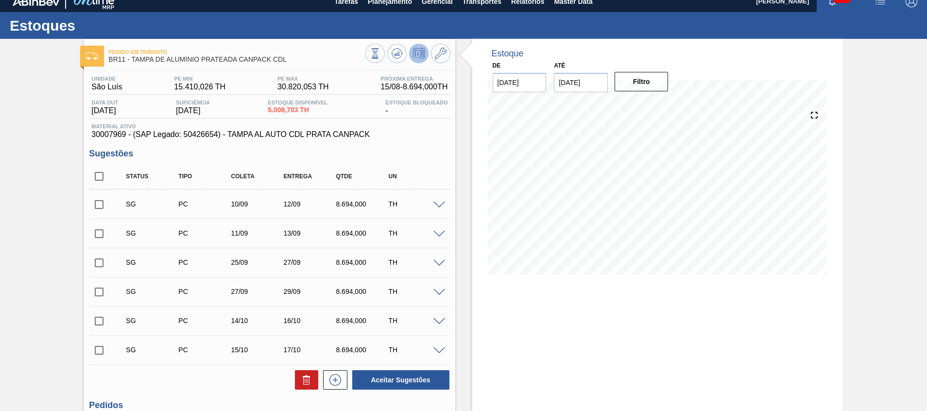
scroll to position [0, 0]
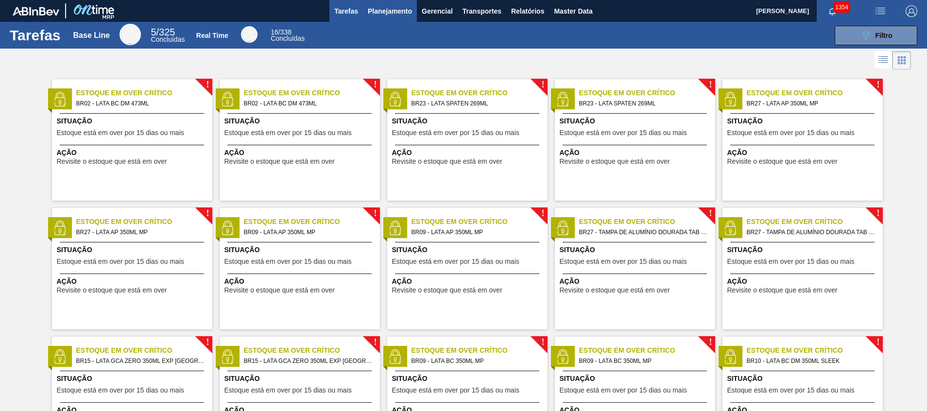
click at [371, 7] on span "Planejamento" at bounding box center [390, 11] width 44 height 12
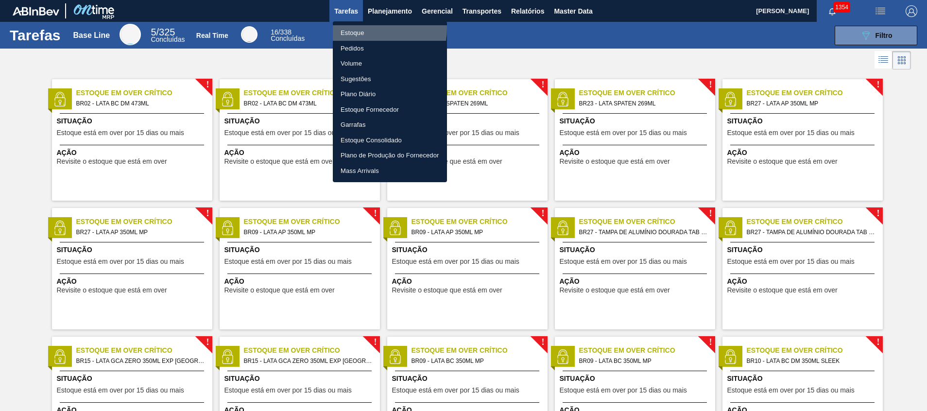
click at [364, 28] on li "Estoque" at bounding box center [390, 33] width 114 height 16
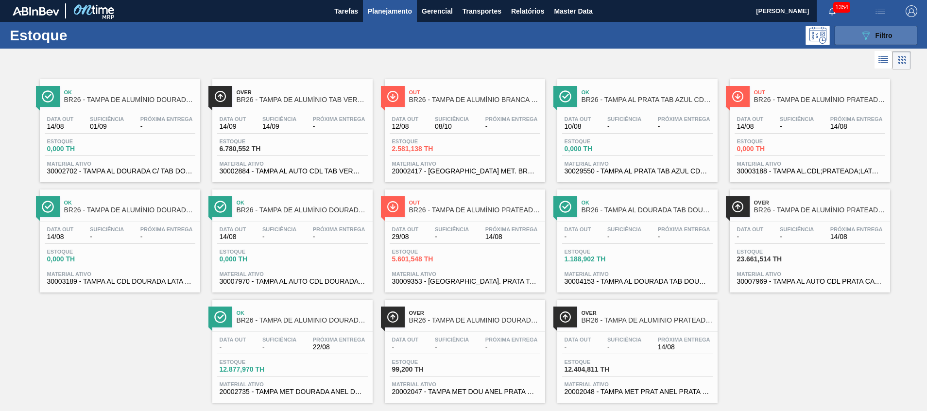
click at [860, 36] on icon "089F7B8B-B2A5-4AFE-B5C0-19BA573D28AC" at bounding box center [866, 36] width 12 height 12
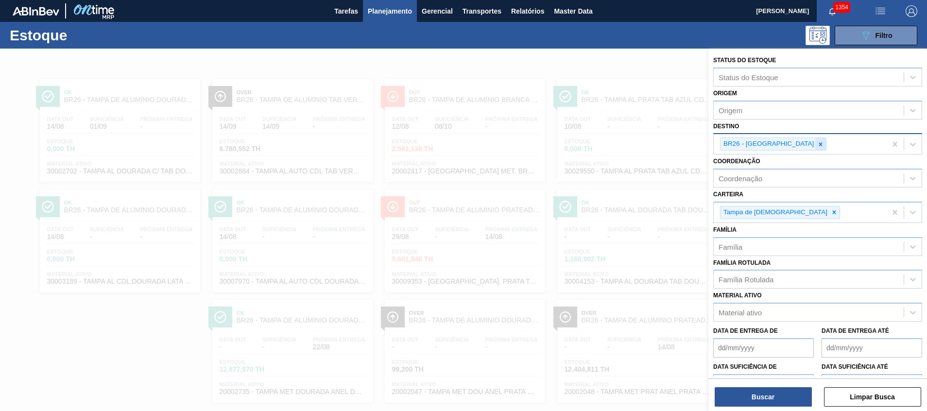
click at [817, 147] on icon at bounding box center [820, 144] width 7 height 7
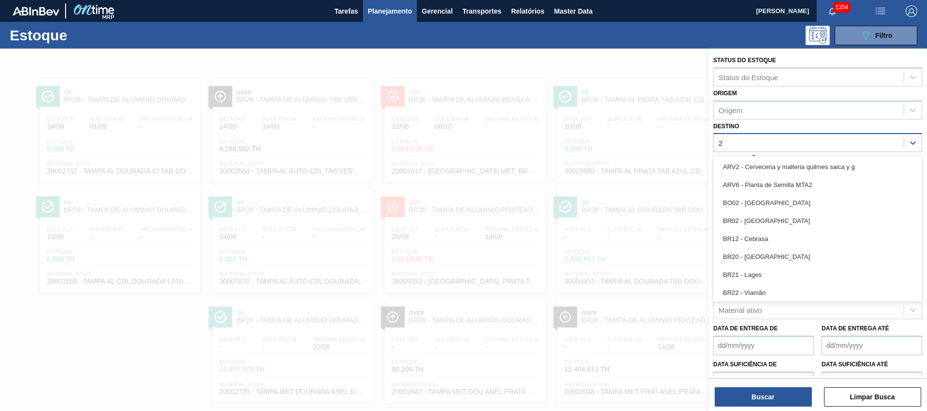
type input "27"
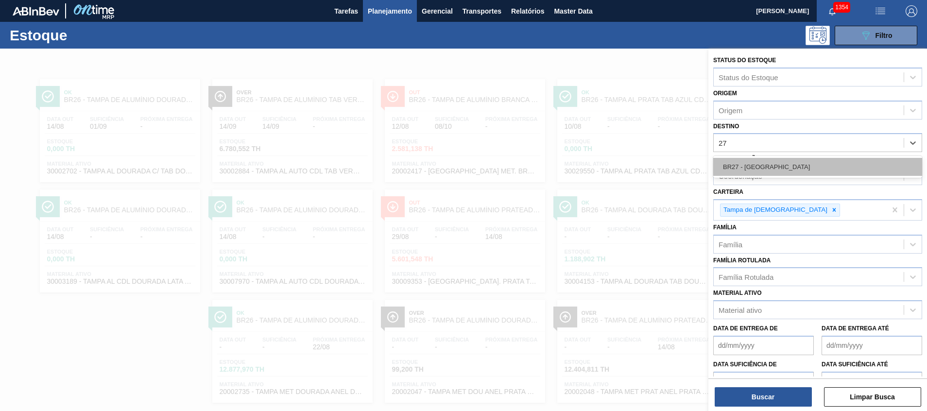
click at [782, 160] on div "BR27 - [GEOGRAPHIC_DATA]" at bounding box center [817, 167] width 209 height 18
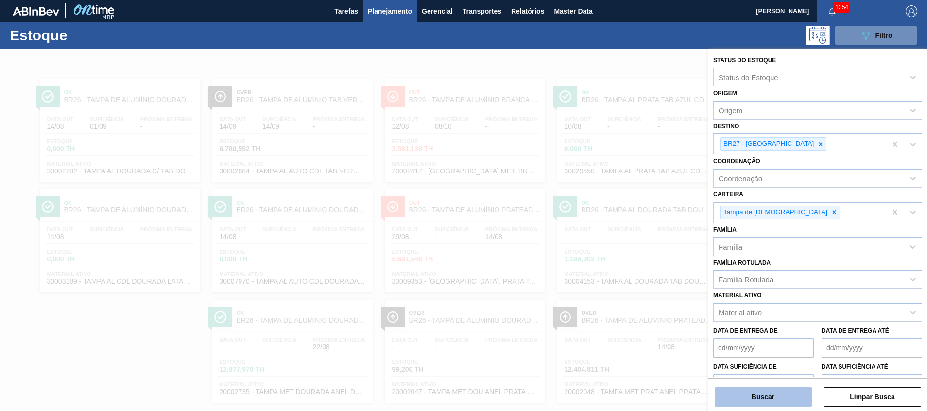
click at [743, 400] on button "Buscar" at bounding box center [762, 396] width 97 height 19
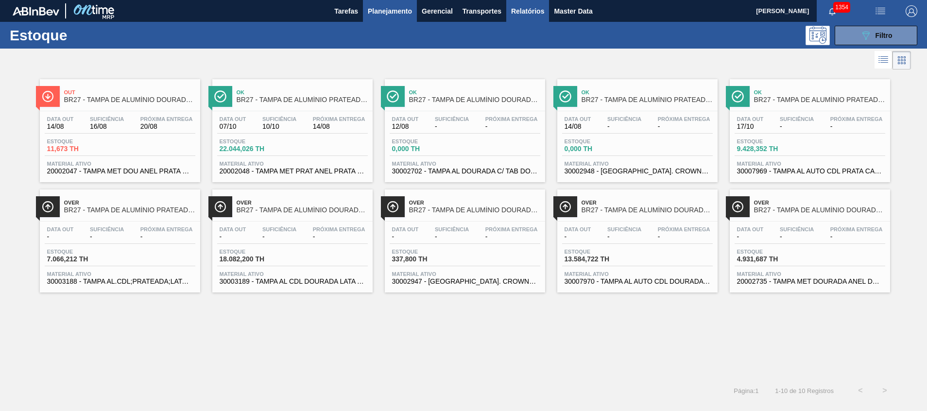
click at [543, 8] on span "Relatórios" at bounding box center [527, 11] width 33 height 12
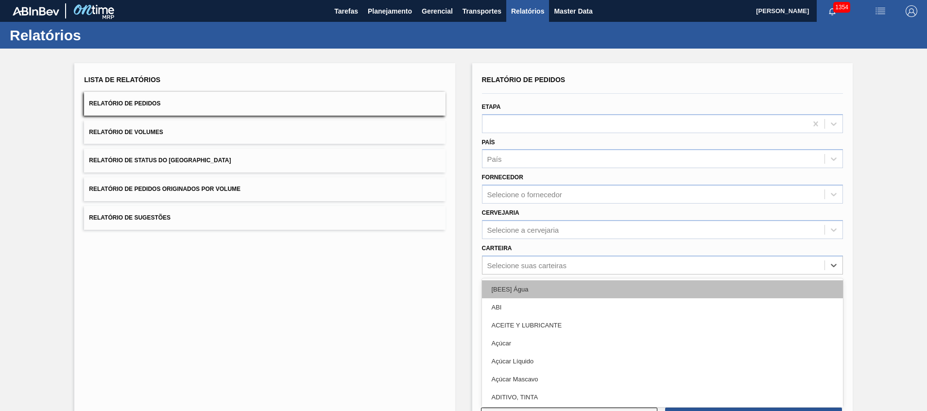
click at [537, 266] on div "option [BEES] Água focused, 1 of 101. 101 results available. Use Up and Down to…" at bounding box center [662, 264] width 361 height 19
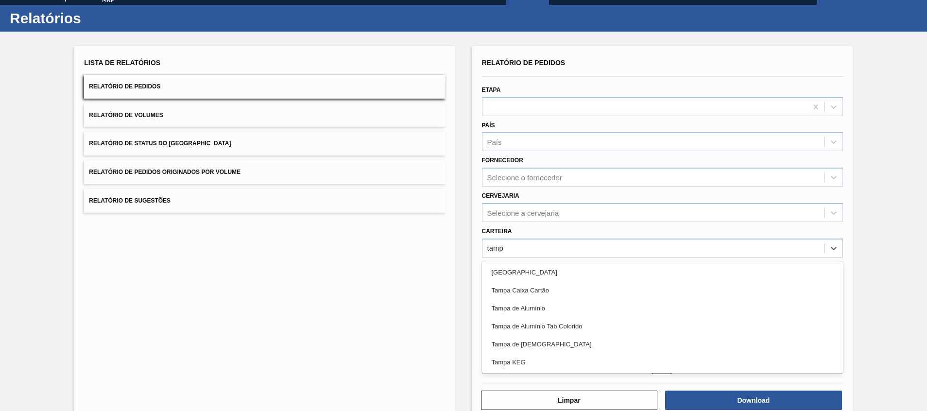
type input "tampa"
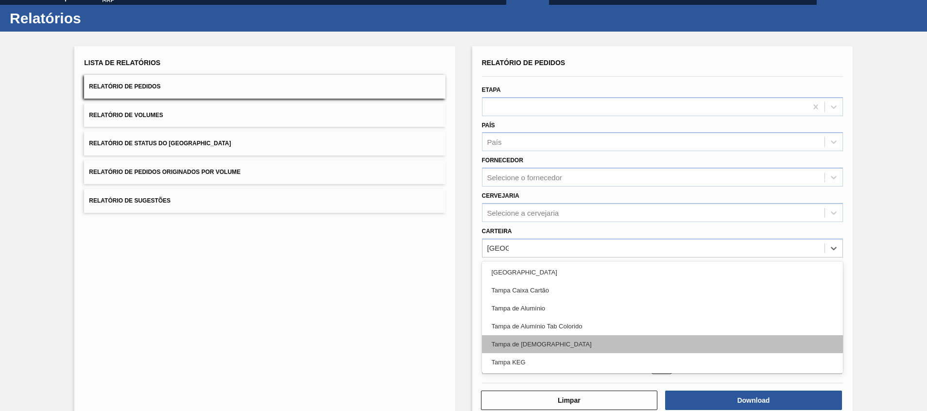
click at [540, 346] on div "Tampa de Lata" at bounding box center [662, 344] width 361 height 18
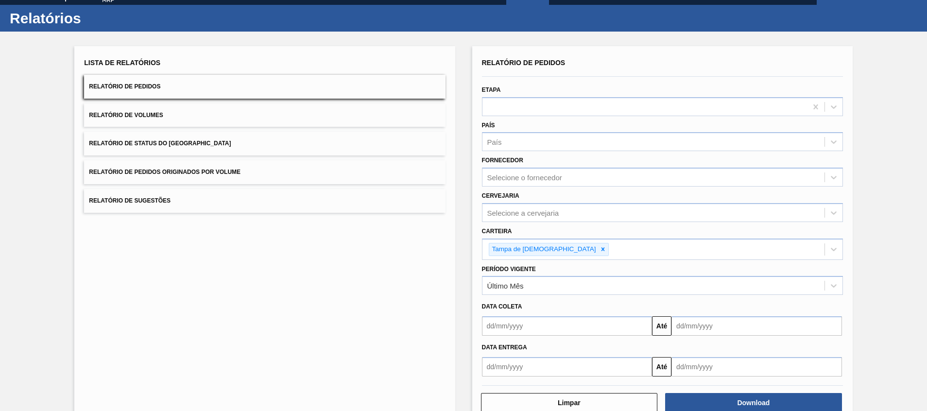
click at [687, 392] on div "Download" at bounding box center [754, 402] width 185 height 21
click at [689, 396] on button "Download" at bounding box center [753, 402] width 177 height 19
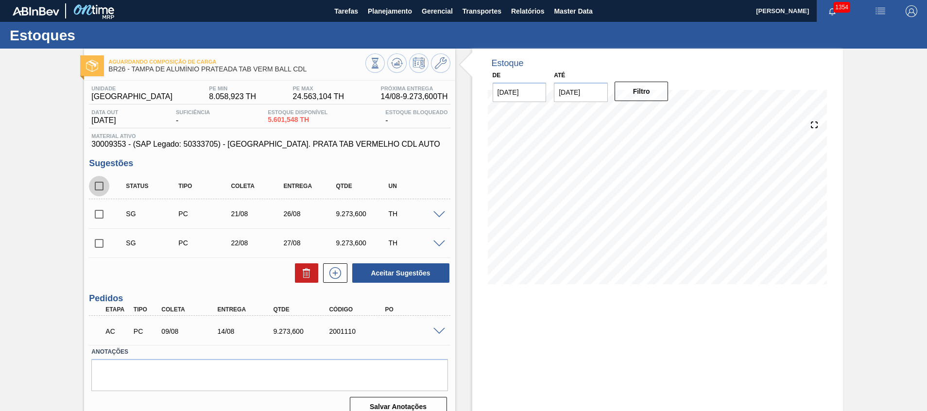
click at [101, 184] on input "checkbox" at bounding box center [99, 186] width 20 height 20
checkbox input "true"
click at [311, 275] on icon at bounding box center [307, 273] width 12 height 12
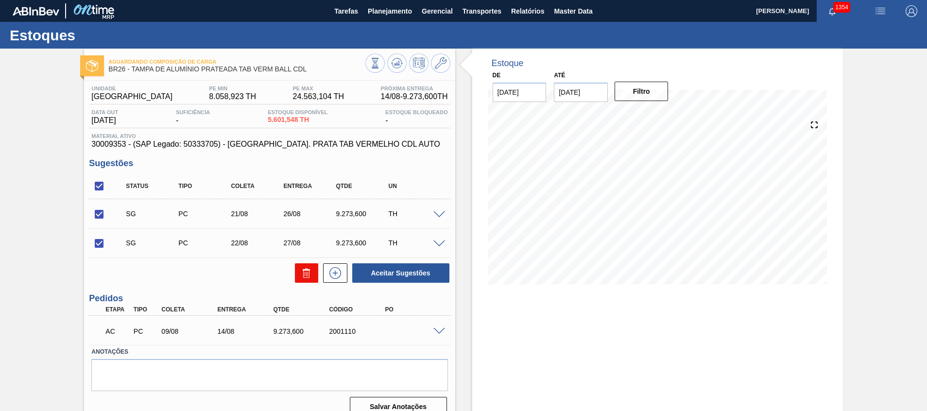
checkbox input "false"
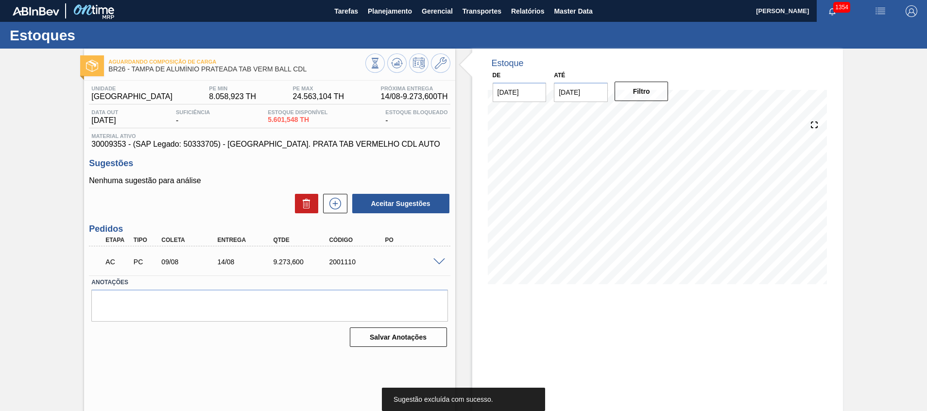
click at [436, 262] on span at bounding box center [439, 261] width 12 height 7
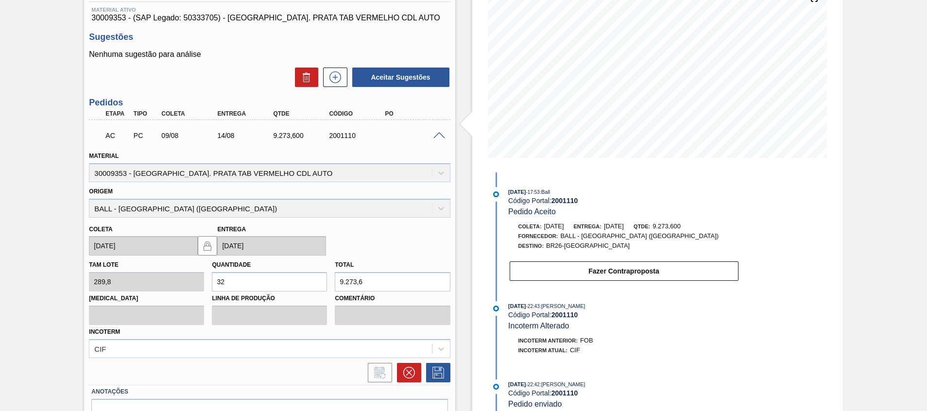
scroll to position [180, 0]
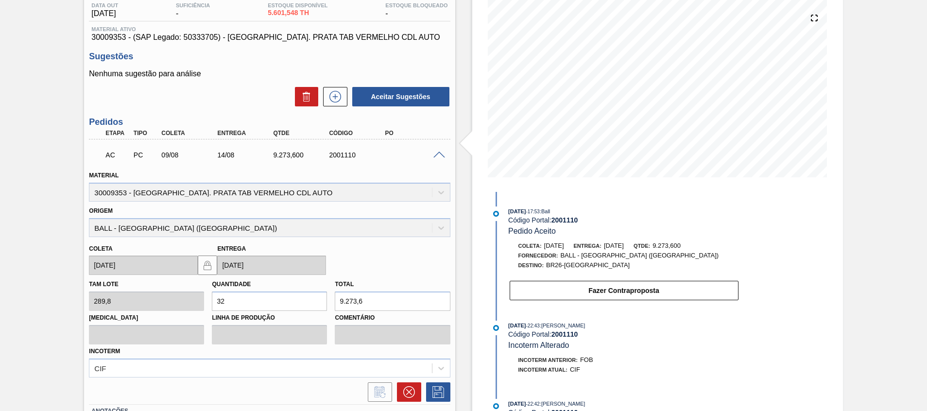
click at [444, 150] on div "AC PC 09/08 14/08 9.273,[PHONE_NUMBER]" at bounding box center [269, 154] width 361 height 24
click at [441, 154] on span at bounding box center [439, 155] width 12 height 7
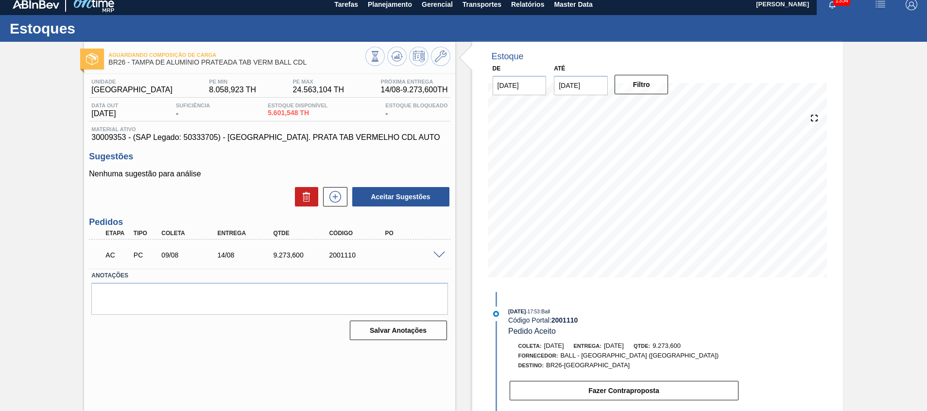
scroll to position [7, 0]
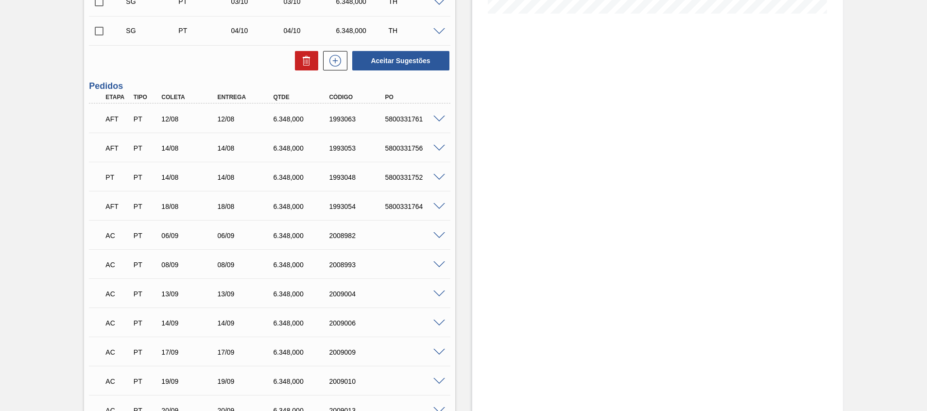
scroll to position [363, 0]
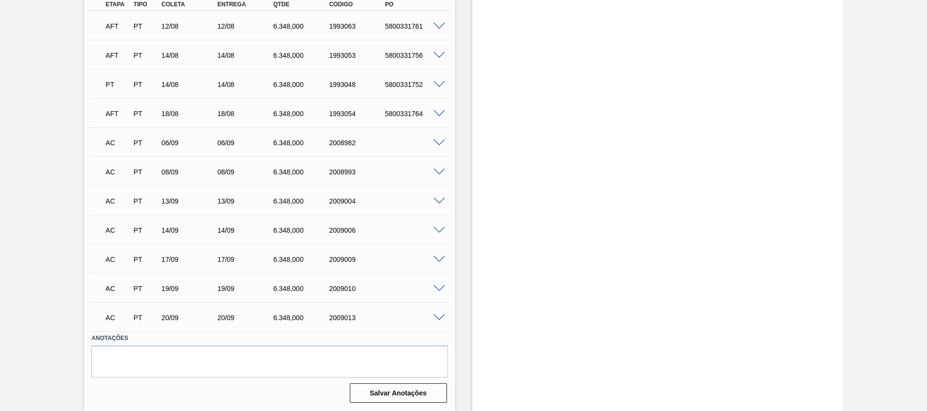
click at [440, 139] on span at bounding box center [439, 142] width 12 height 7
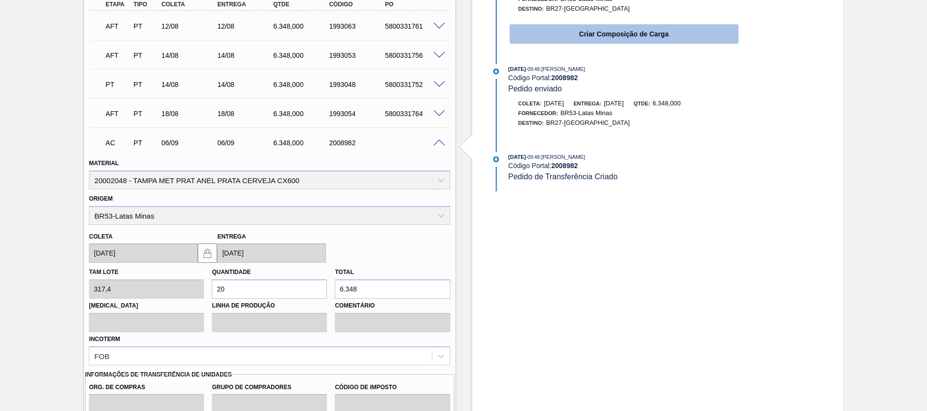
click at [575, 41] on button "Criar Composição de Carga" at bounding box center [623, 33] width 229 height 19
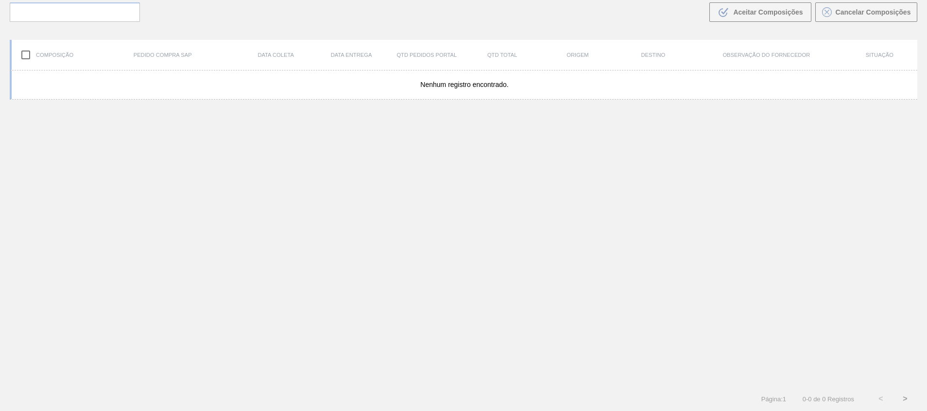
scroll to position [70, 0]
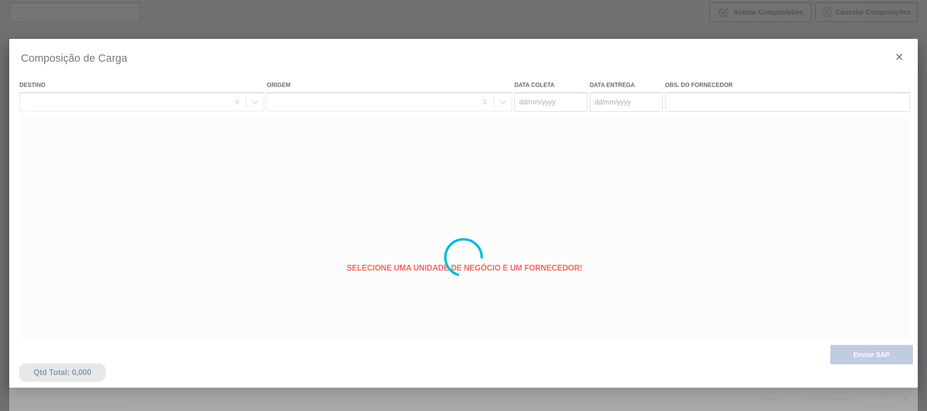
type coleta "[DATE]"
type entrega "[DATE]"
click at [446, 250] on icon at bounding box center [463, 257] width 39 height 39
click at [446, 250] on circle at bounding box center [463, 257] width 36 height 36
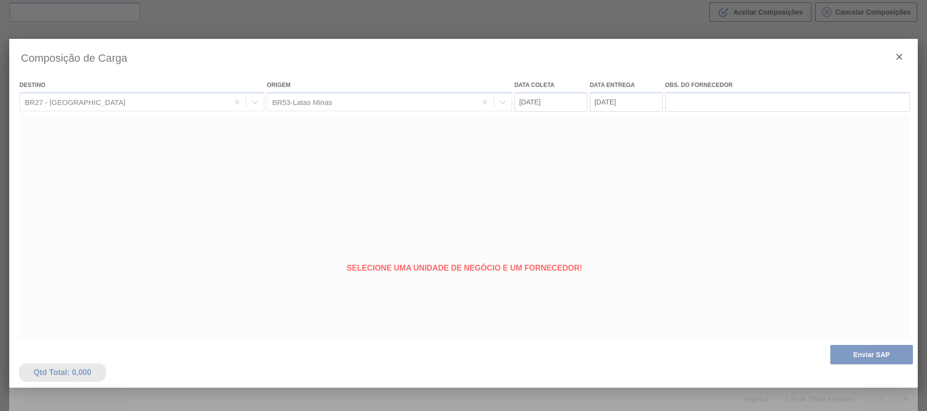
click at [449, 245] on icon at bounding box center [463, 257] width 39 height 39
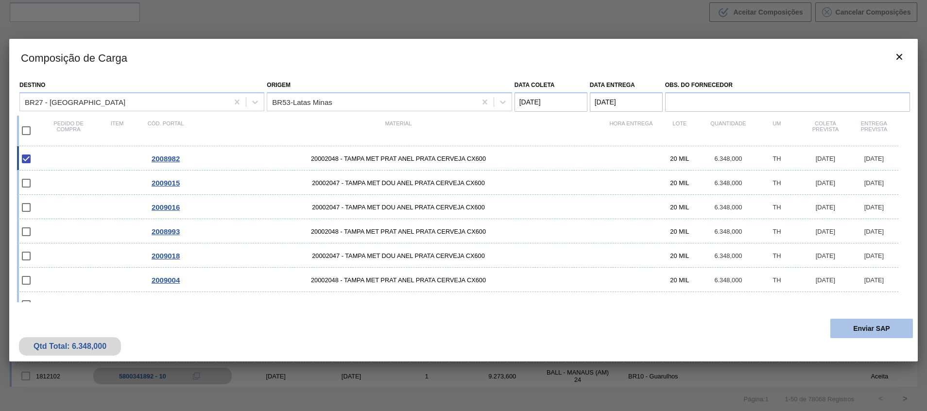
click at [836, 330] on button "Enviar SAP" at bounding box center [871, 328] width 83 height 19
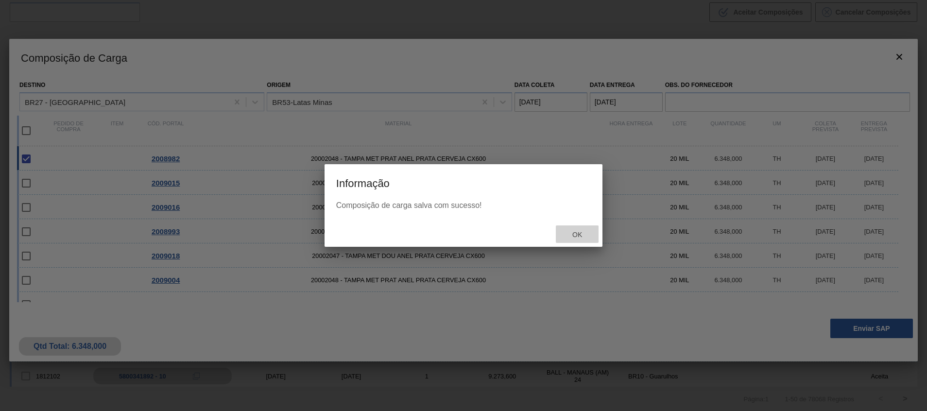
click at [583, 235] on span "Ok" at bounding box center [576, 235] width 25 height 8
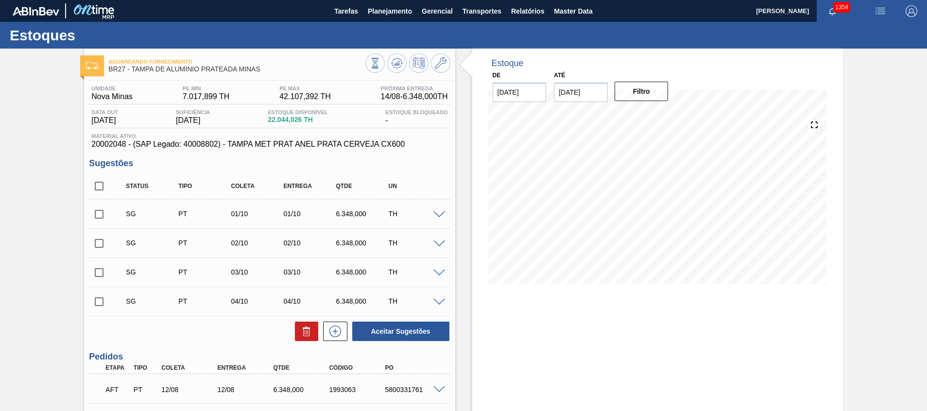
scroll to position [363, 0]
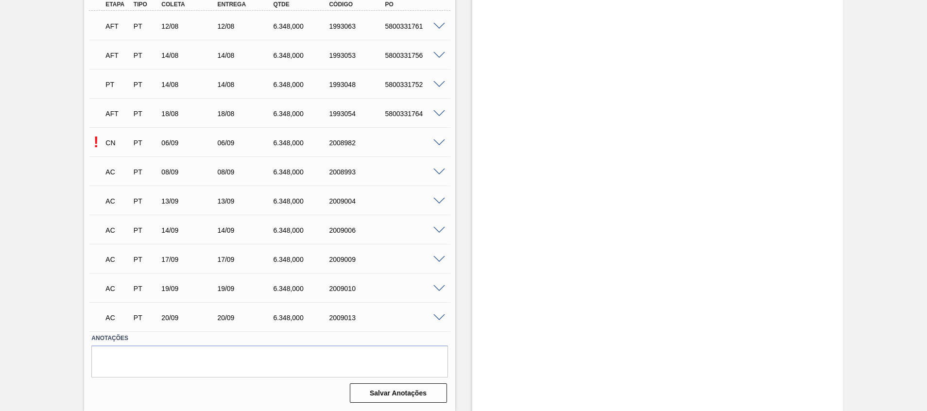
click at [437, 173] on span at bounding box center [439, 172] width 12 height 7
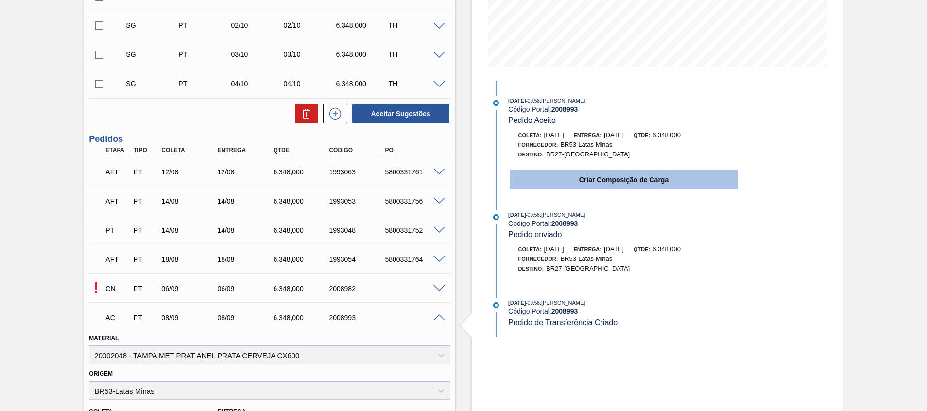
click at [540, 175] on button "Criar Composição de Carga" at bounding box center [623, 179] width 229 height 19
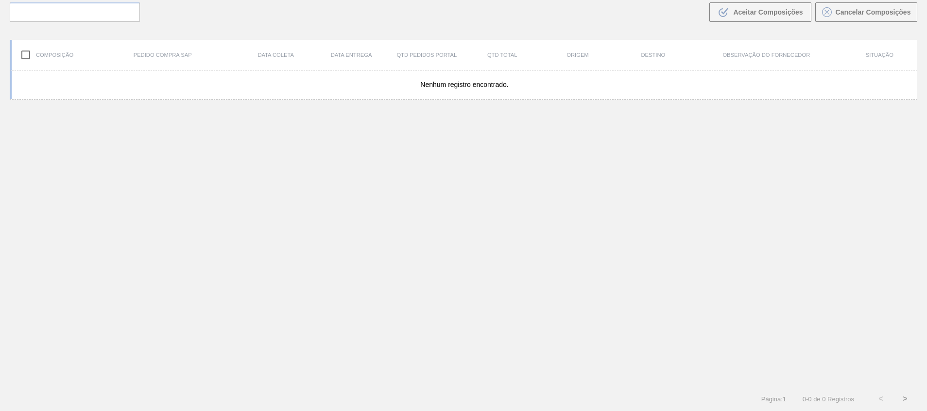
scroll to position [70, 0]
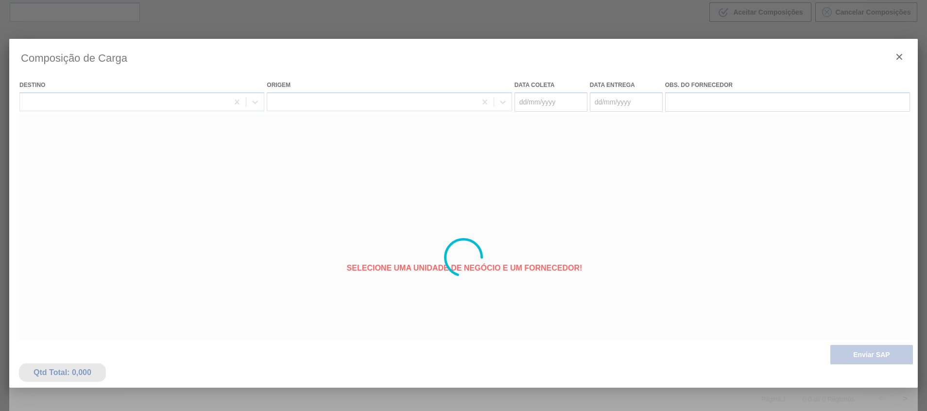
type coleta "[DATE]"
type entrega "[DATE]"
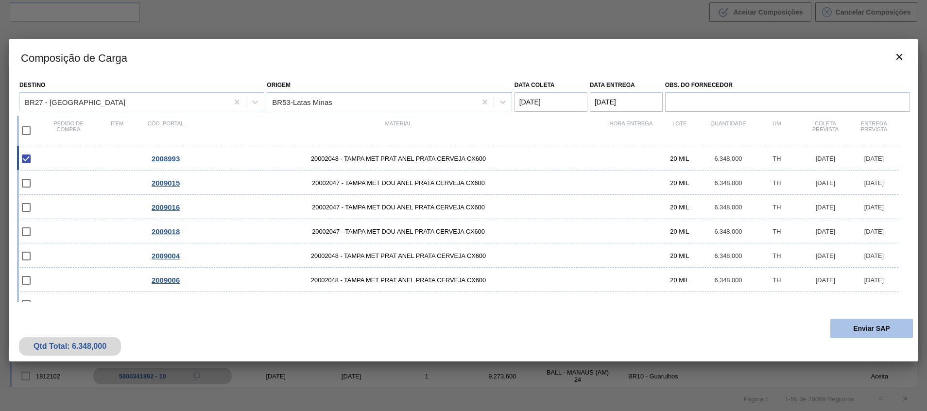
click at [882, 323] on button "Enviar SAP" at bounding box center [871, 328] width 83 height 19
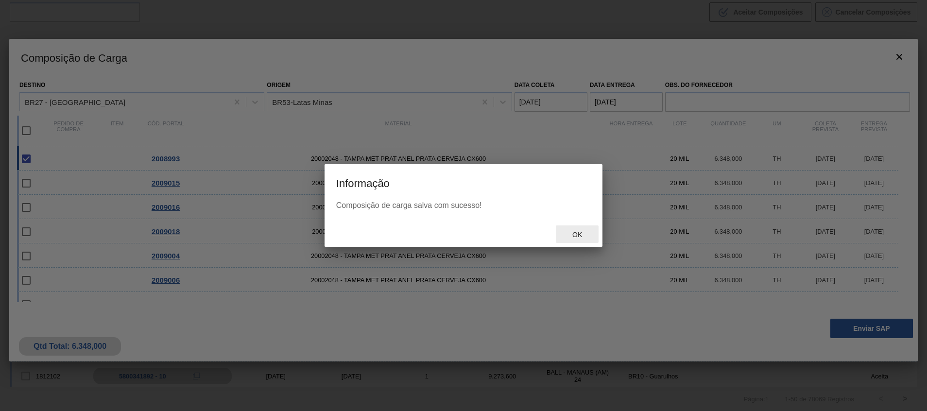
click at [583, 237] on span "Ok" at bounding box center [576, 235] width 25 height 8
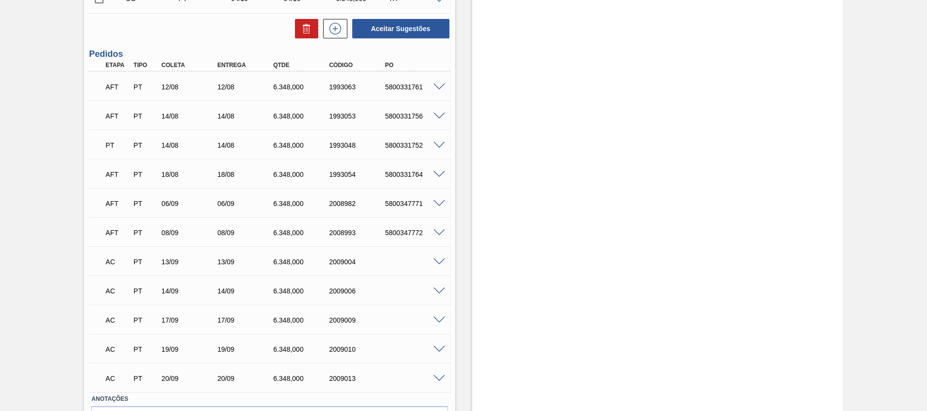
scroll to position [363, 0]
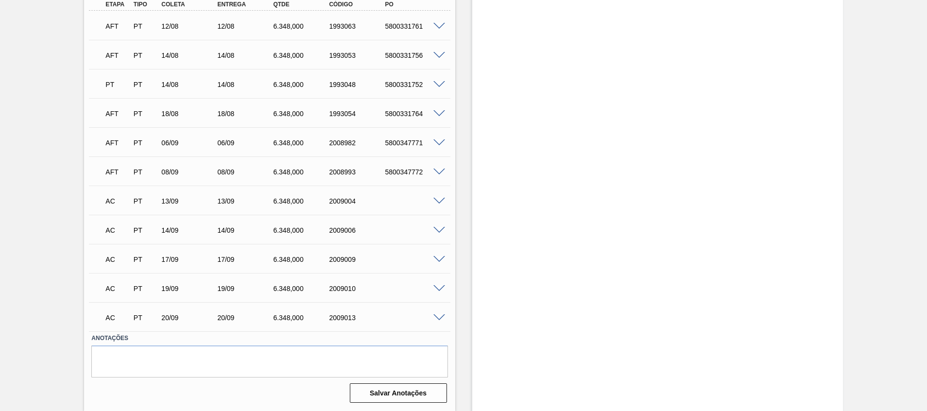
click at [438, 201] on span at bounding box center [439, 201] width 12 height 7
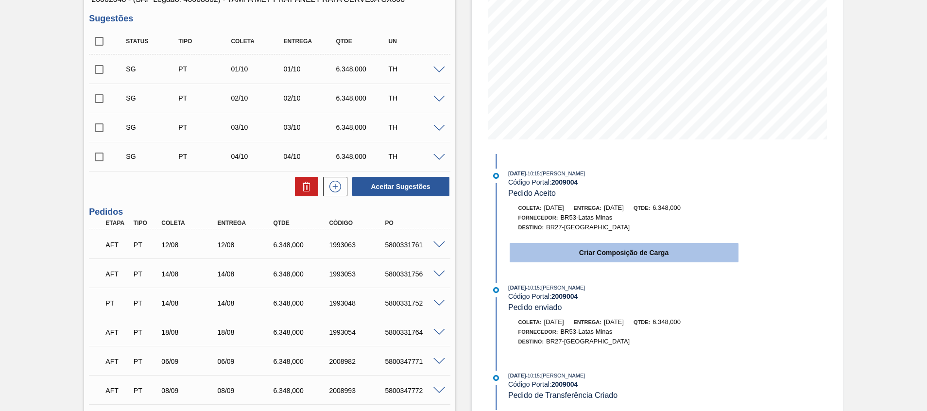
click at [561, 261] on button "Criar Composição de Carga" at bounding box center [623, 252] width 229 height 19
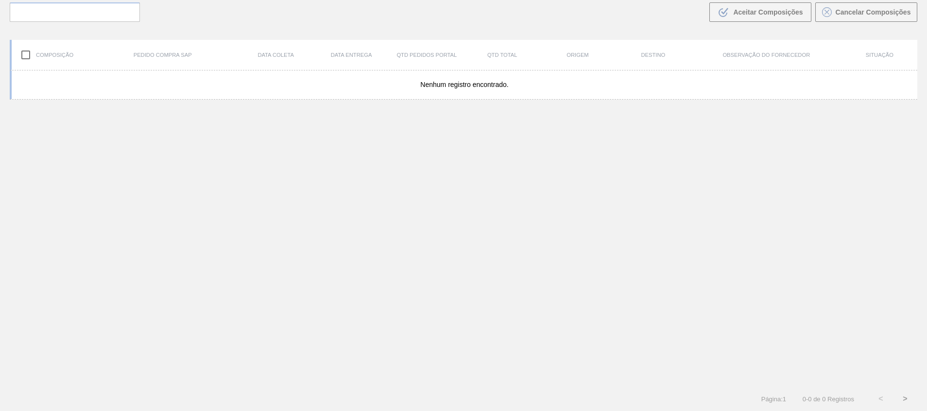
scroll to position [70, 0]
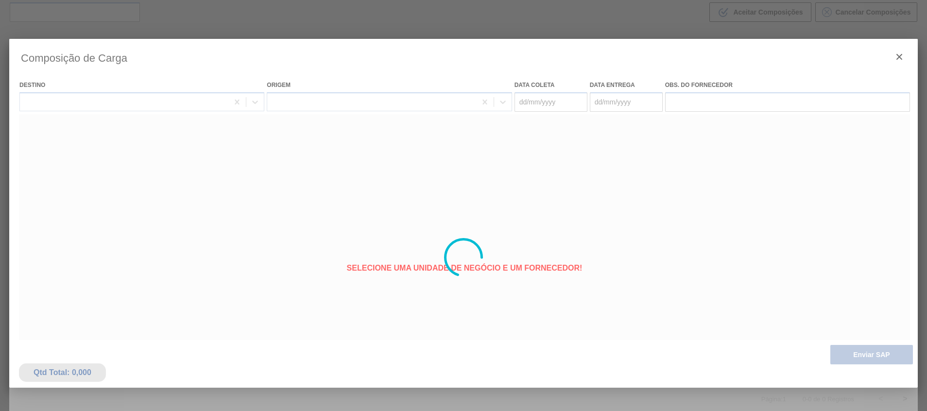
type coleta "[DATE]"
type entrega "[DATE]"
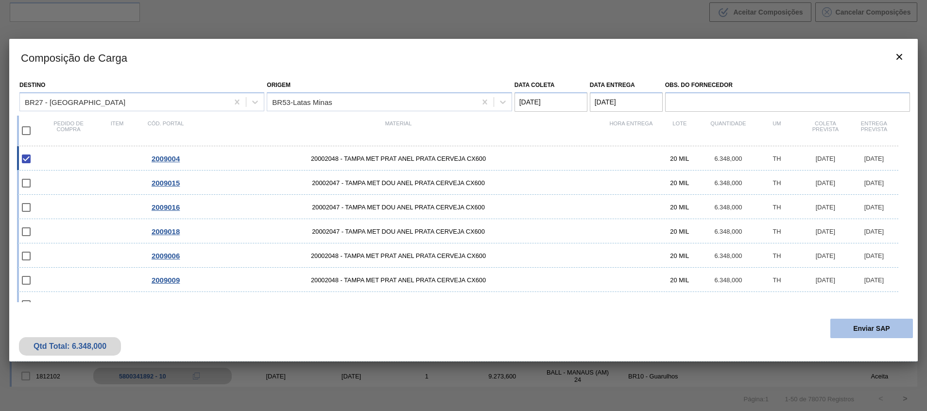
click at [848, 333] on button "Enviar SAP" at bounding box center [871, 328] width 83 height 19
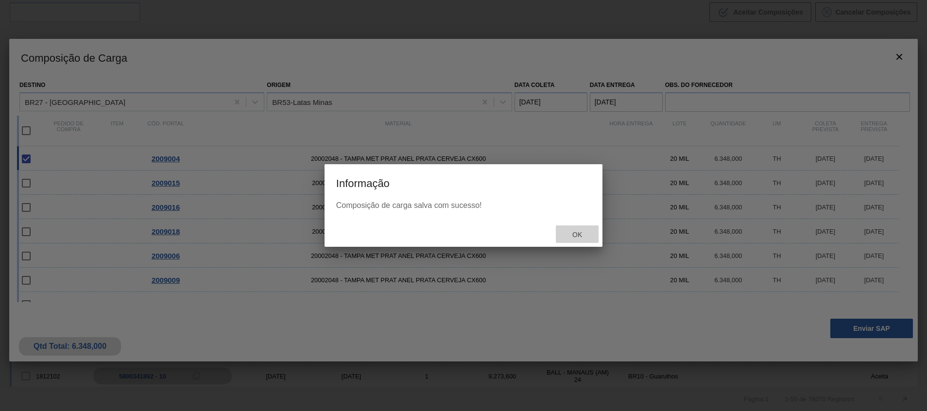
click at [581, 236] on span "Ok" at bounding box center [576, 235] width 25 height 8
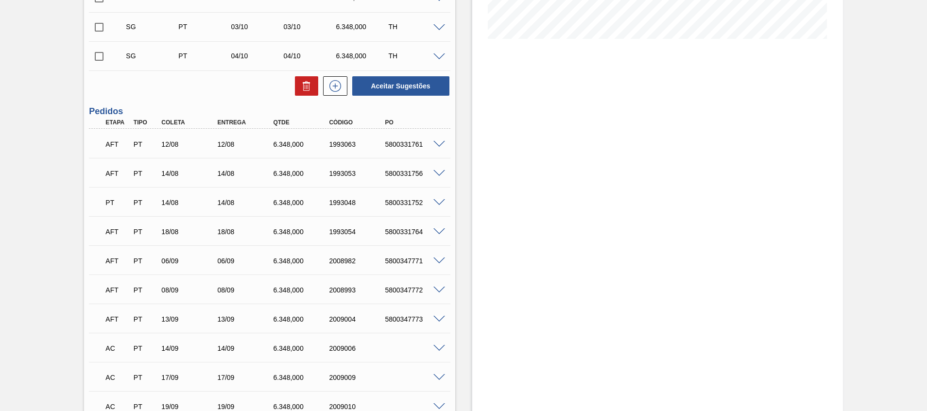
scroll to position [363, 0]
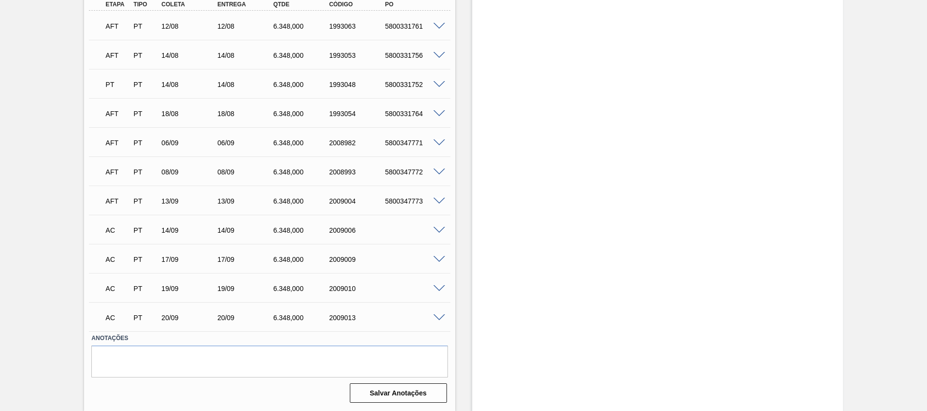
click at [445, 238] on div "AC PT 14/09 14/09 6.348,000 2009006" at bounding box center [269, 229] width 361 height 24
click at [443, 229] on span at bounding box center [439, 230] width 12 height 7
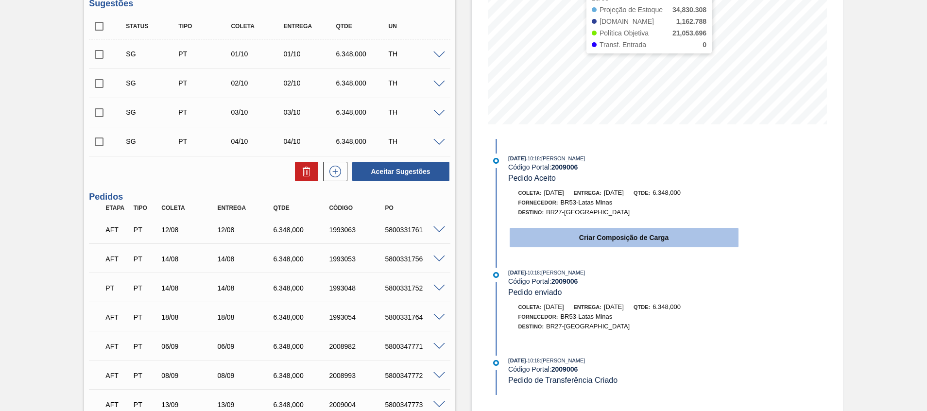
scroll to position [0, 0]
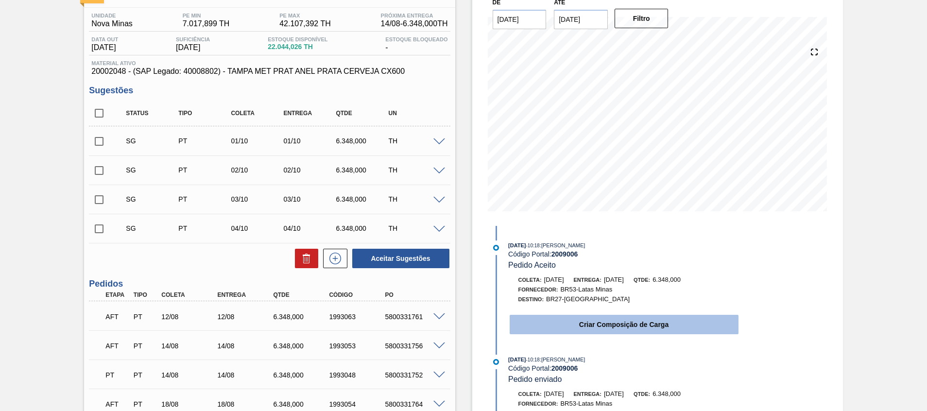
click at [569, 325] on button "Criar Composição de Carga" at bounding box center [623, 324] width 229 height 19
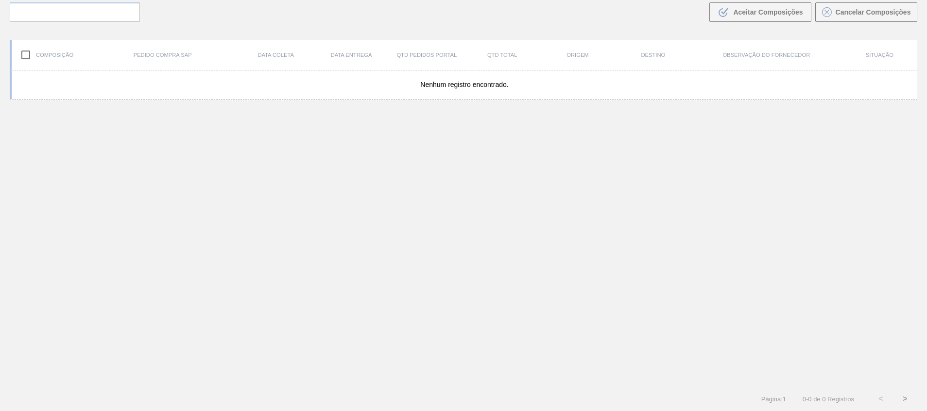
scroll to position [70, 0]
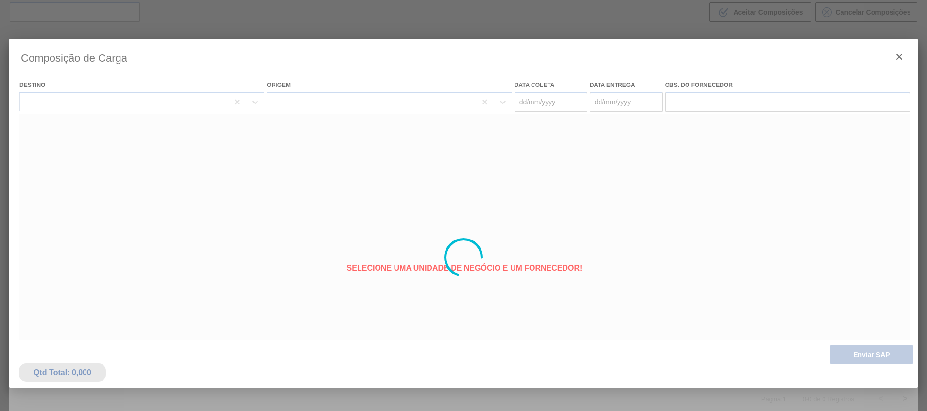
type coleta "[DATE]"
type entrega "[DATE]"
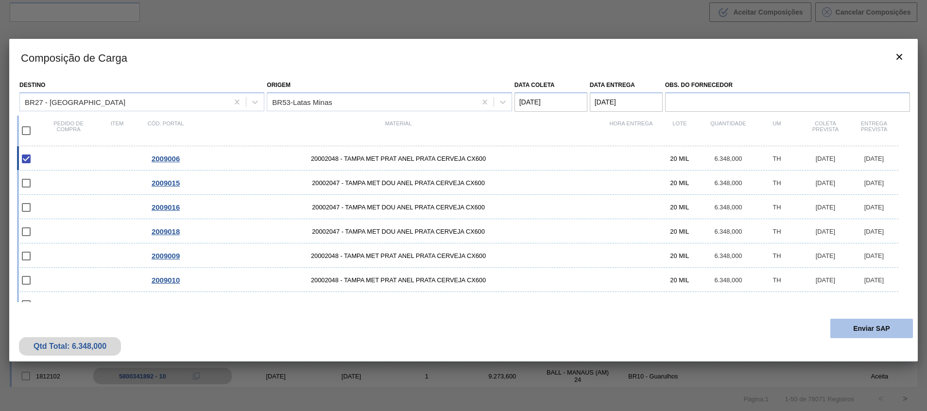
click at [845, 327] on button "Enviar SAP" at bounding box center [871, 328] width 83 height 19
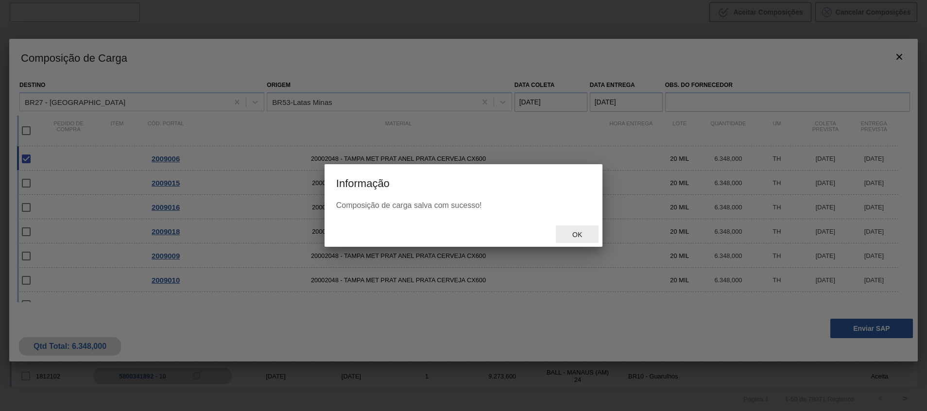
click at [572, 228] on div "Ok" at bounding box center [577, 234] width 43 height 18
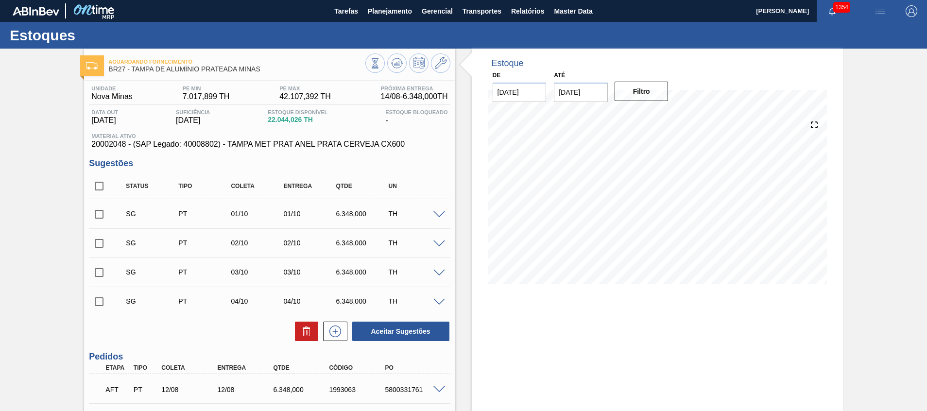
scroll to position [363, 0]
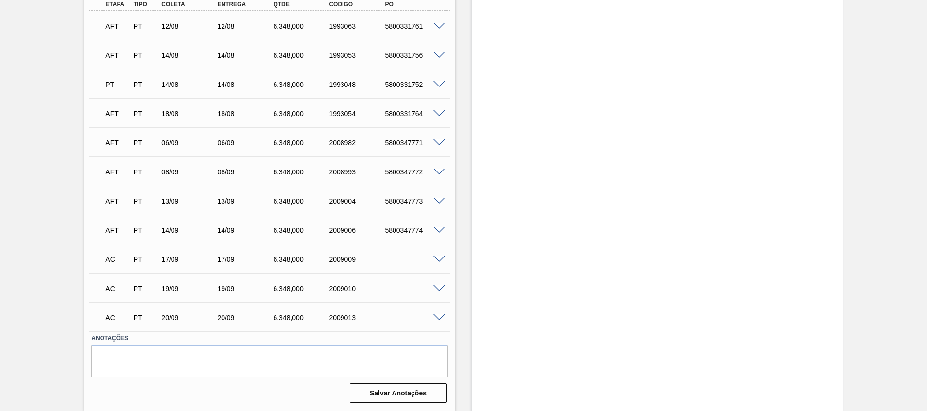
click at [440, 257] on span at bounding box center [439, 259] width 12 height 7
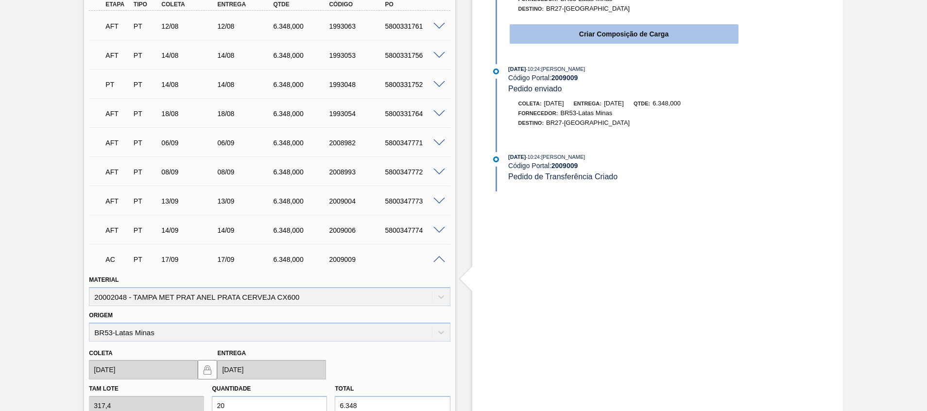
click at [536, 39] on button "Criar Composição de Carga" at bounding box center [623, 33] width 229 height 19
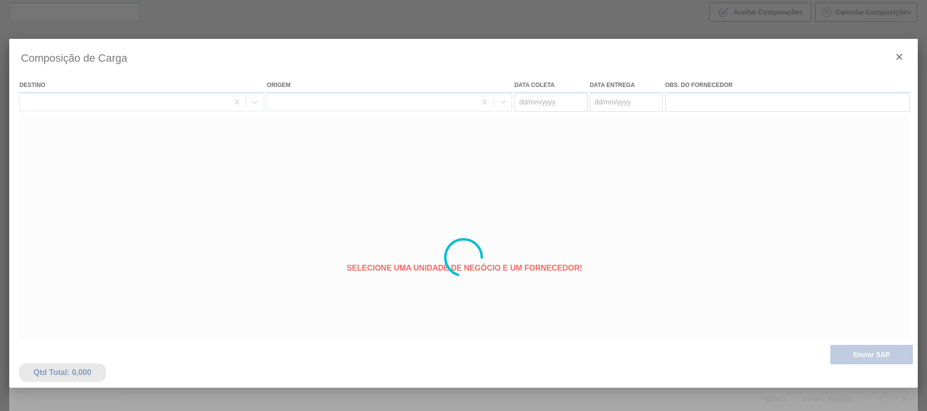
type coleta "[DATE]"
type entrega "[DATE]"
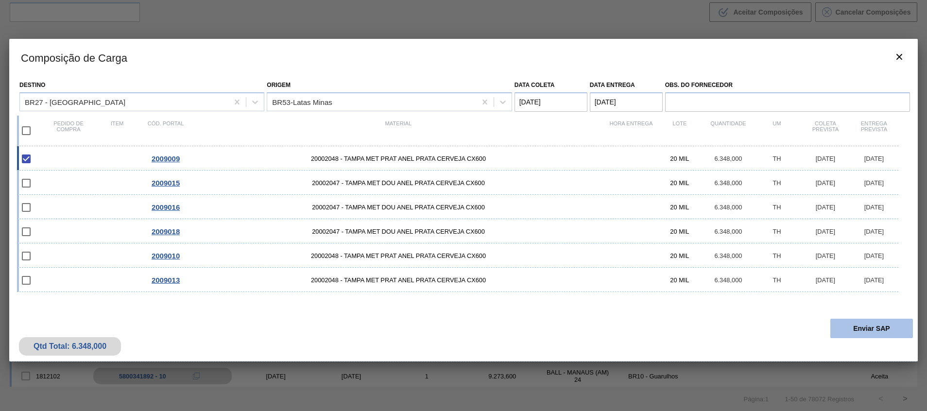
click at [850, 329] on button "Enviar SAP" at bounding box center [871, 328] width 83 height 19
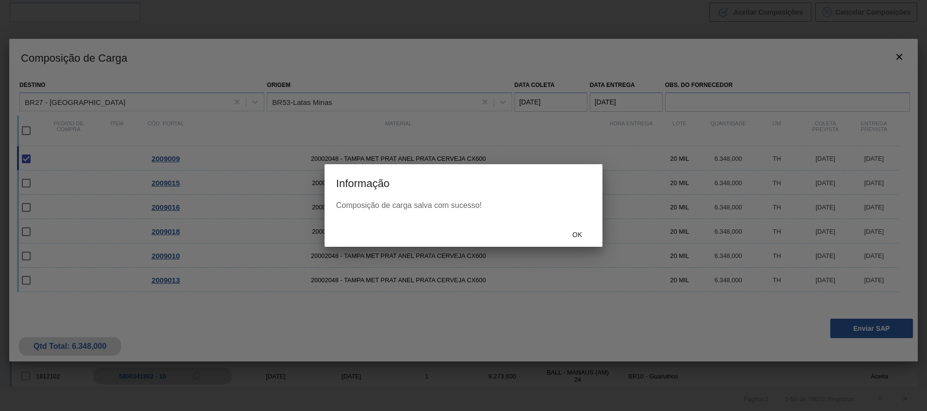
click at [573, 244] on div "Ok" at bounding box center [463, 233] width 278 height 25
click at [573, 234] on span "Ok" at bounding box center [576, 235] width 25 height 8
